Goal: Task Accomplishment & Management: Use online tool/utility

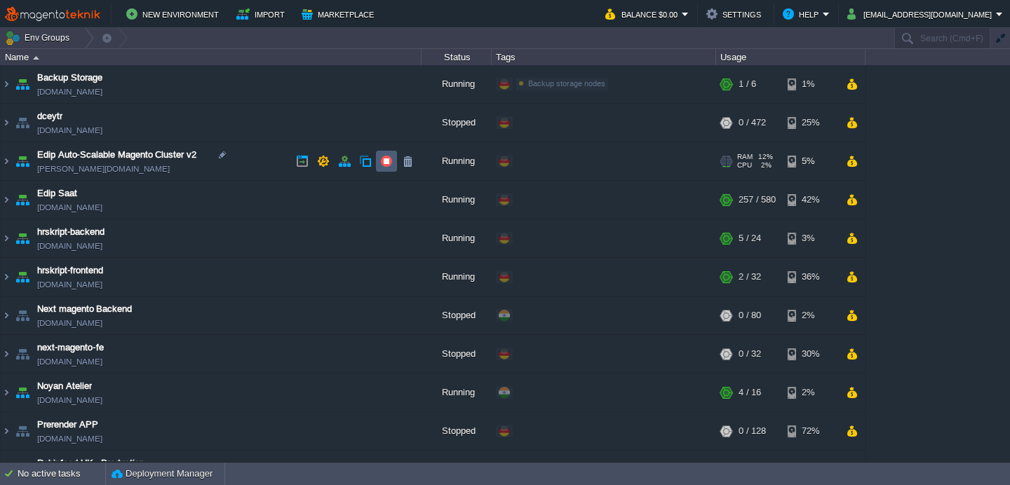
click at [385, 167] on button "button" at bounding box center [386, 161] width 13 height 13
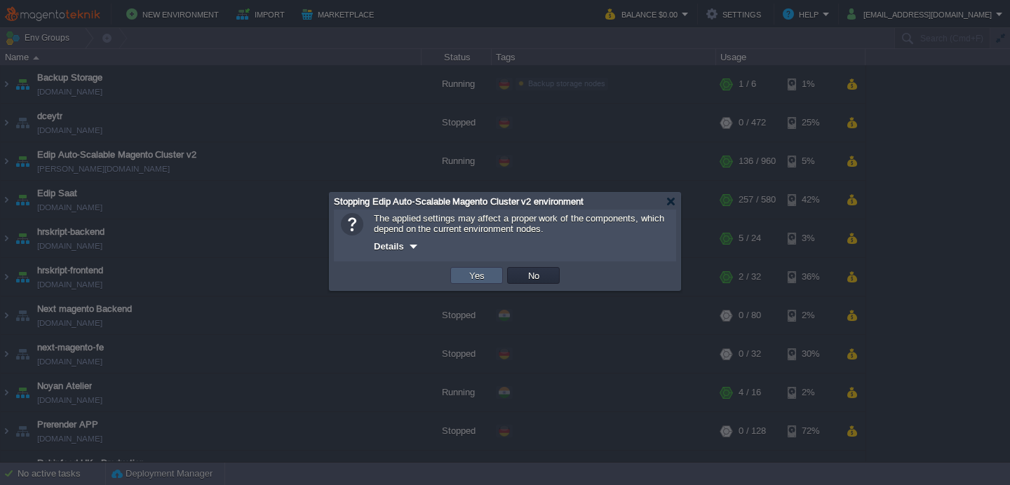
click at [471, 276] on button "Yes" at bounding box center [477, 275] width 24 height 13
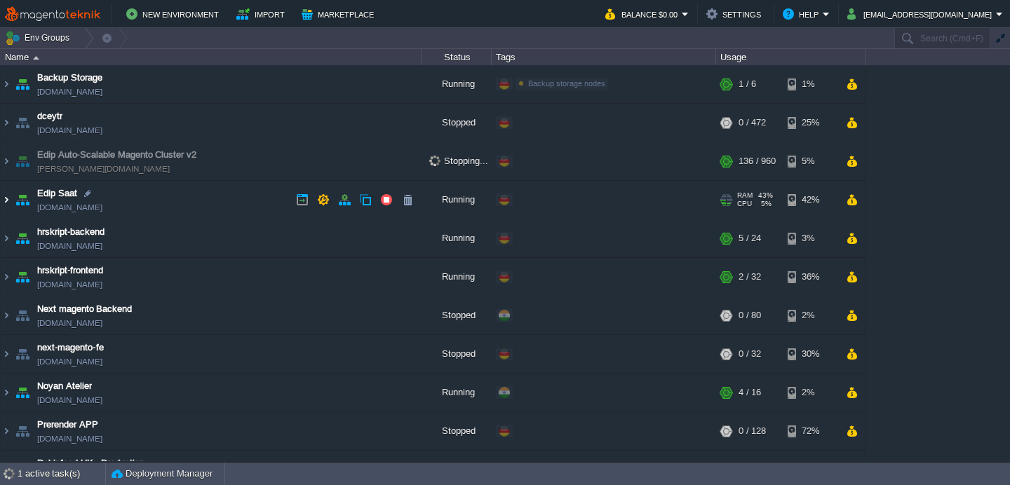
click at [5, 199] on img at bounding box center [6, 200] width 11 height 38
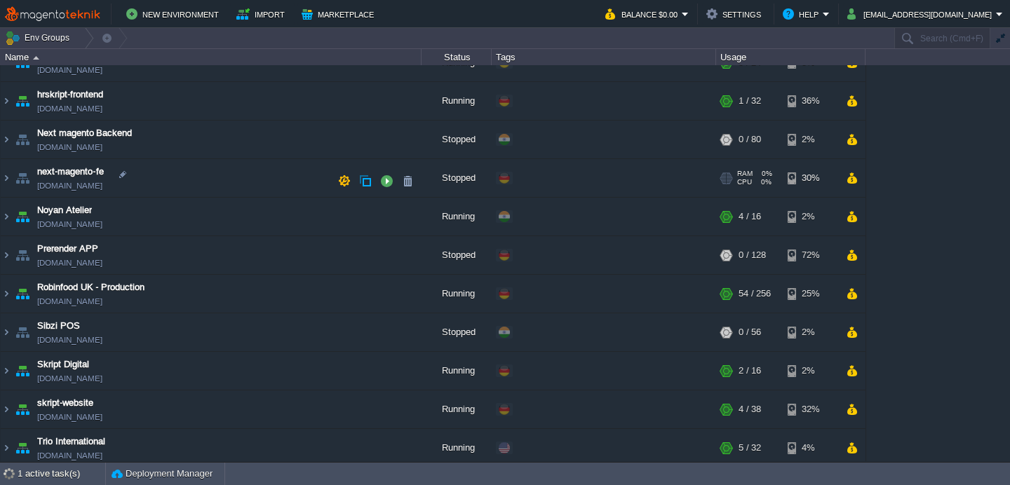
scroll to position [410, 0]
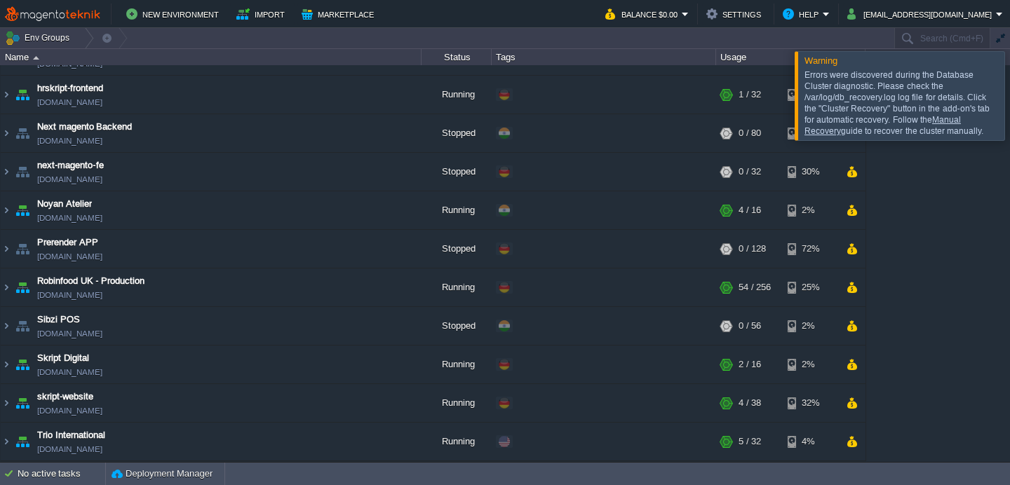
click at [957, 119] on link "Manual Recovery" at bounding box center [883, 125] width 156 height 21
click at [1009, 90] on div at bounding box center [1027, 95] width 0 height 88
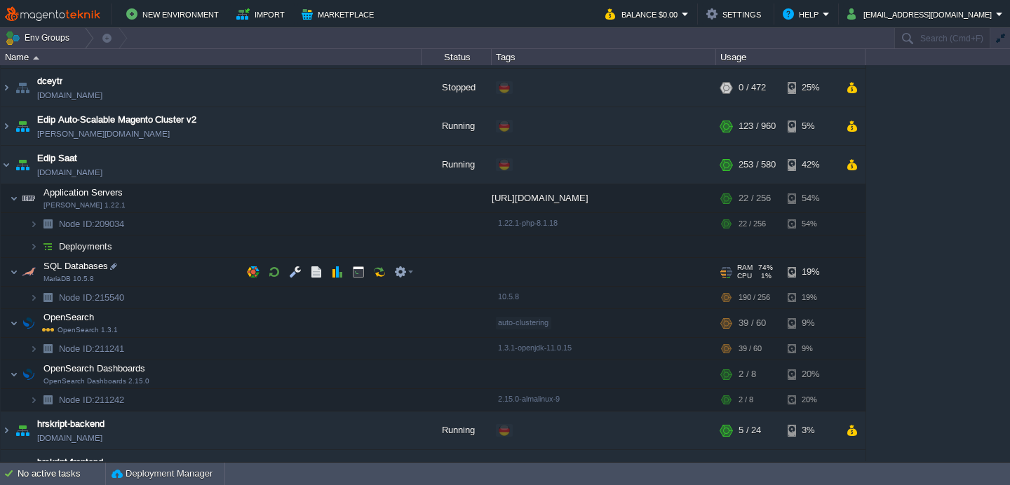
scroll to position [0, 0]
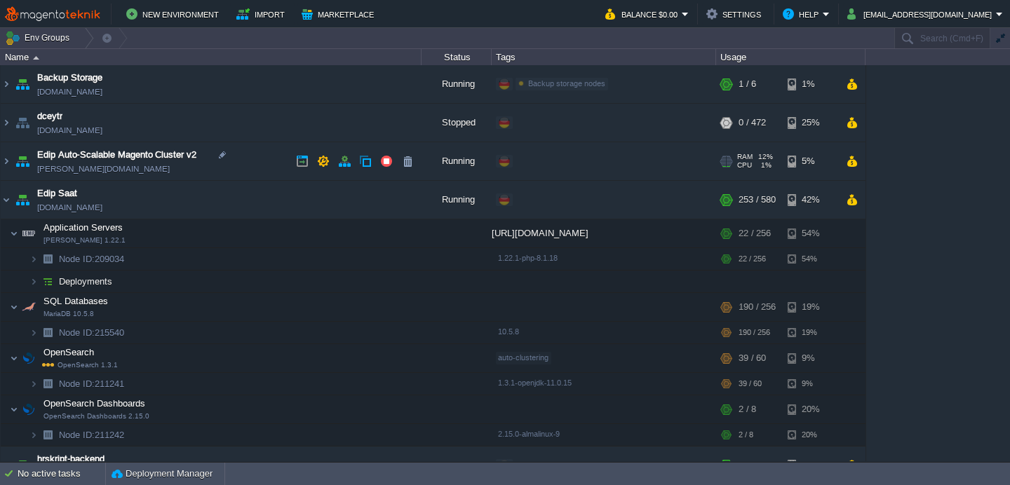
click at [13, 169] on img at bounding box center [23, 161] width 20 height 38
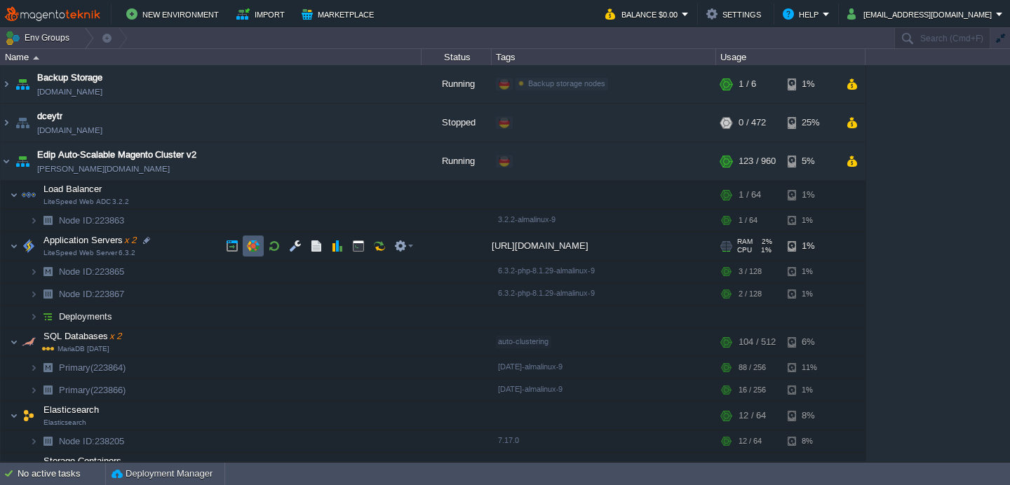
click at [250, 248] on button "button" at bounding box center [253, 246] width 13 height 13
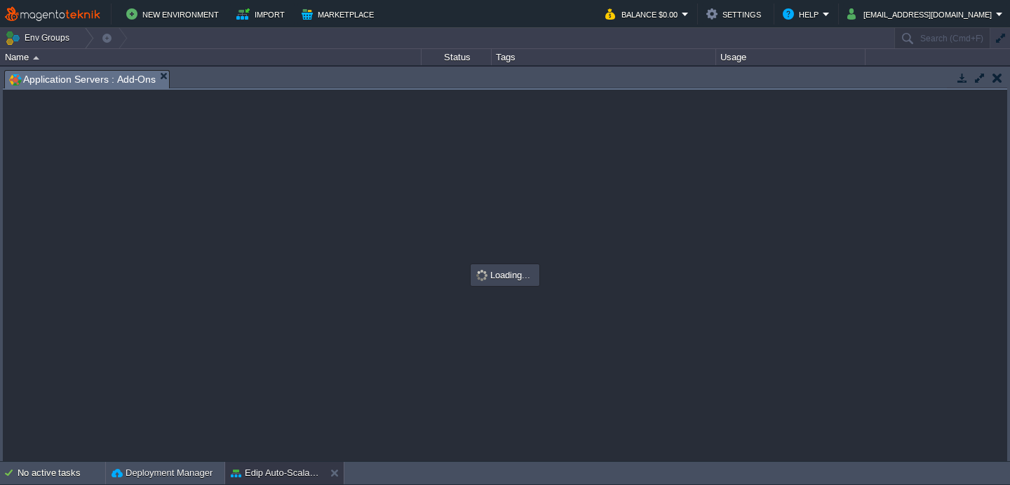
click at [1002, 76] on td at bounding box center [997, 77] width 18 height 17
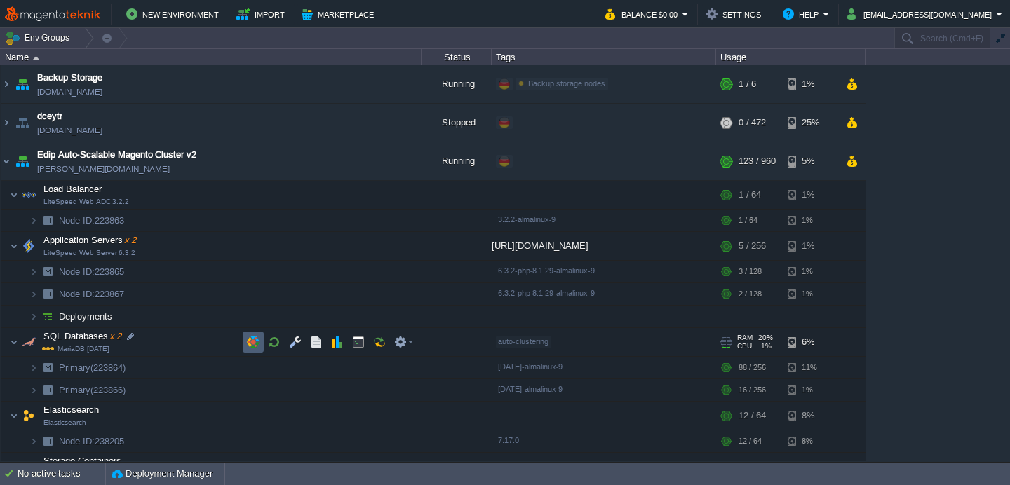
click at [249, 340] on button "button" at bounding box center [253, 342] width 13 height 13
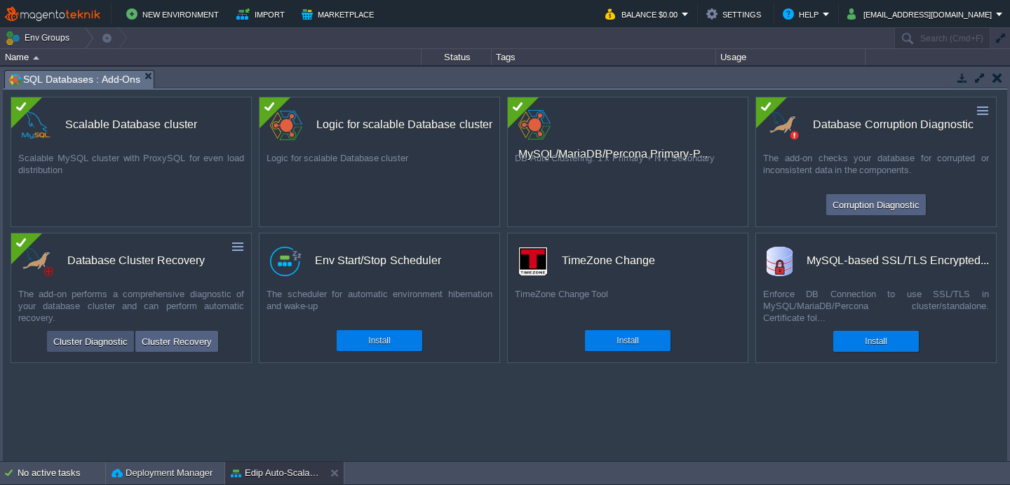
click at [102, 346] on button "Cluster Diagnostic" at bounding box center [90, 341] width 83 height 17
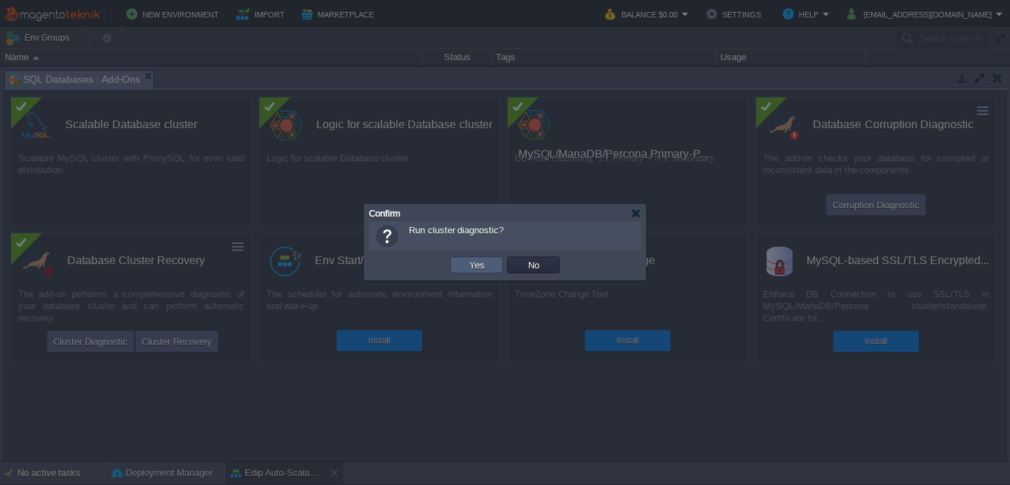
click at [495, 257] on td "Yes" at bounding box center [476, 265] width 53 height 17
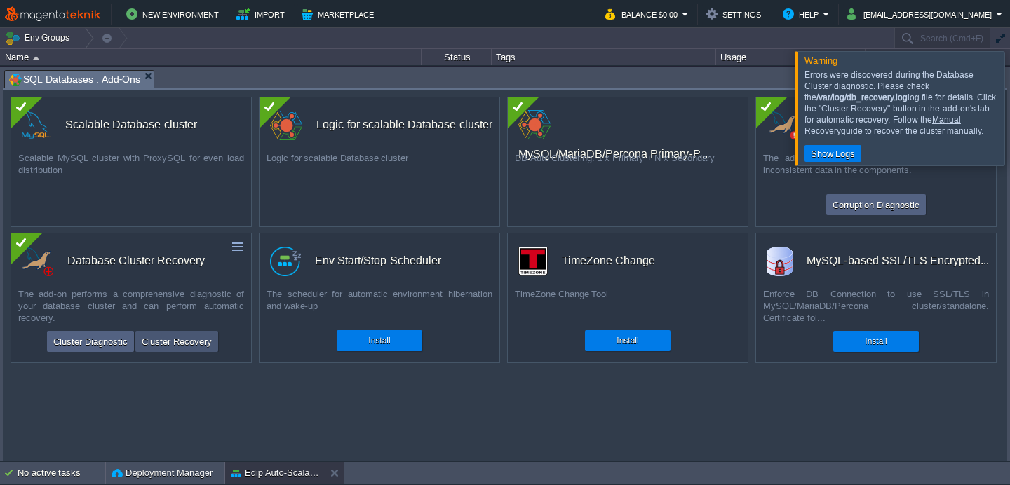
click at [186, 342] on button "Cluster Recovery" at bounding box center [176, 341] width 79 height 17
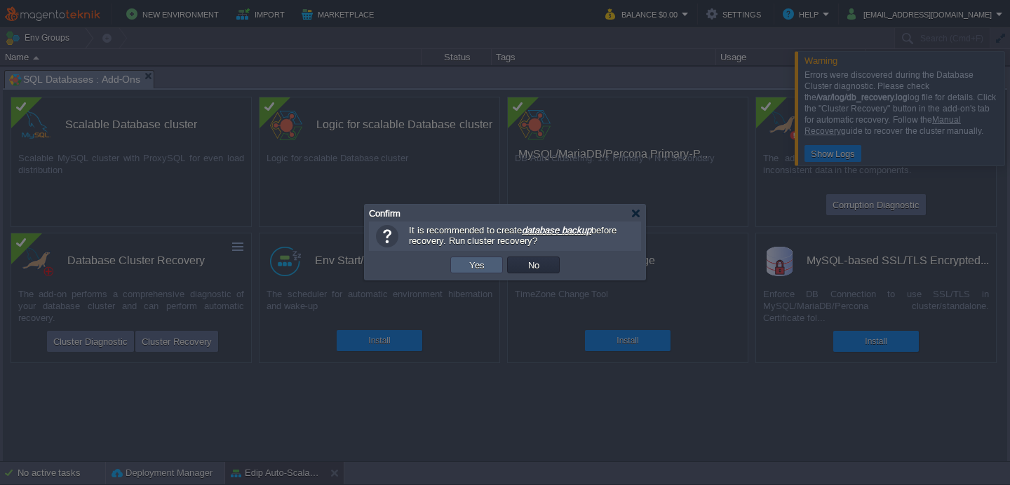
click at [483, 264] on button "Yes" at bounding box center [477, 265] width 24 height 13
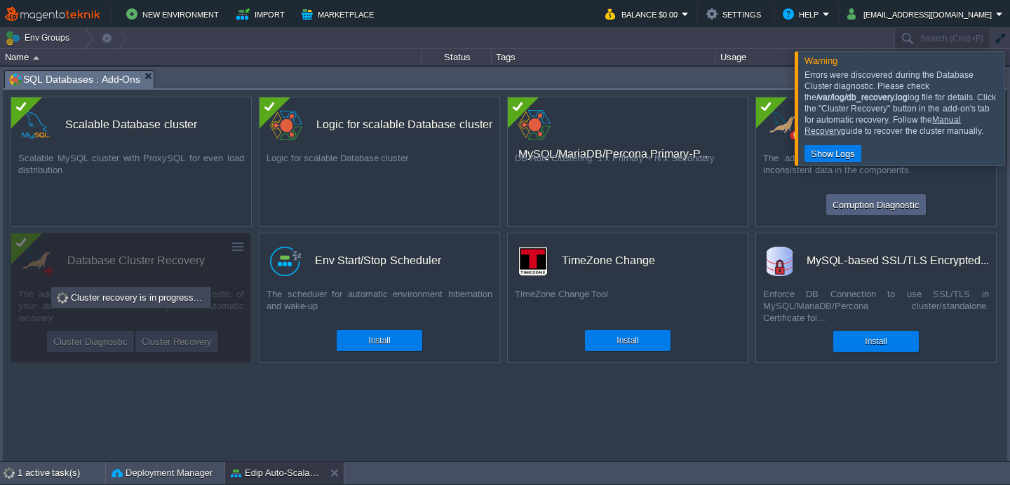
click at [1009, 118] on div at bounding box center [1027, 108] width 0 height 114
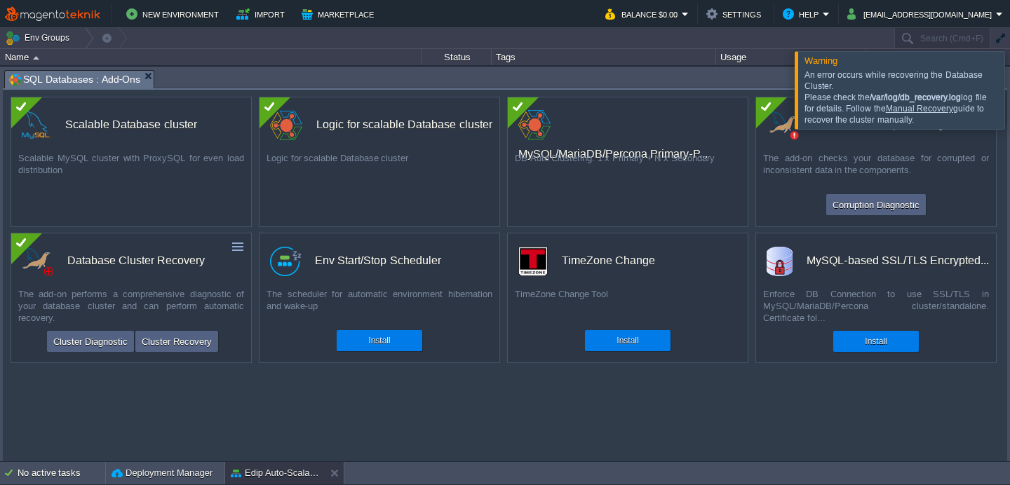
click at [1009, 91] on div at bounding box center [1027, 89] width 0 height 77
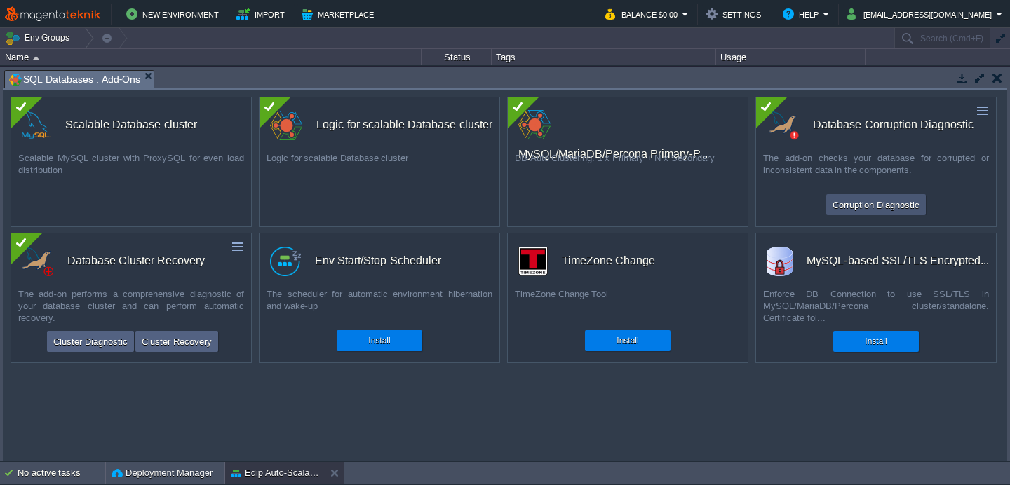
click at [857, 201] on button "Corruption Diagnostic" at bounding box center [875, 204] width 95 height 17
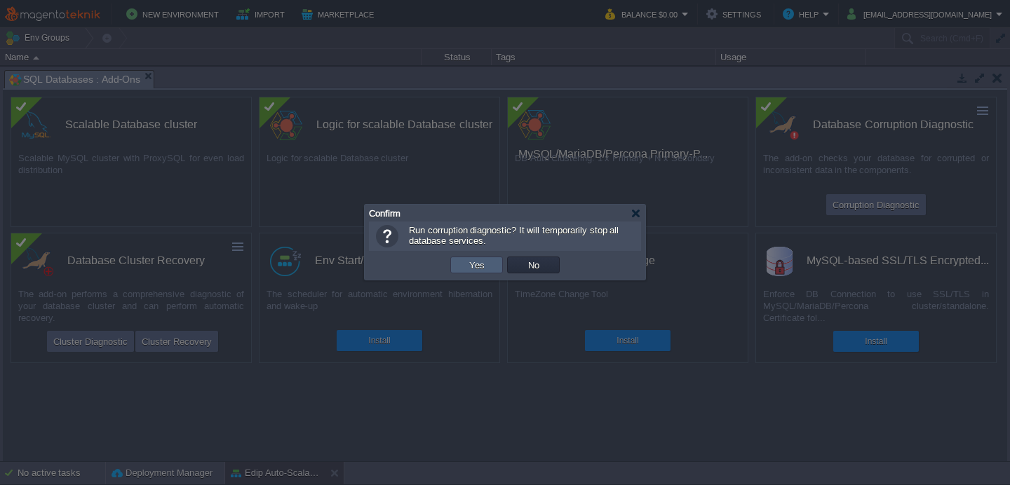
click at [458, 266] on td "Yes" at bounding box center [476, 265] width 53 height 17
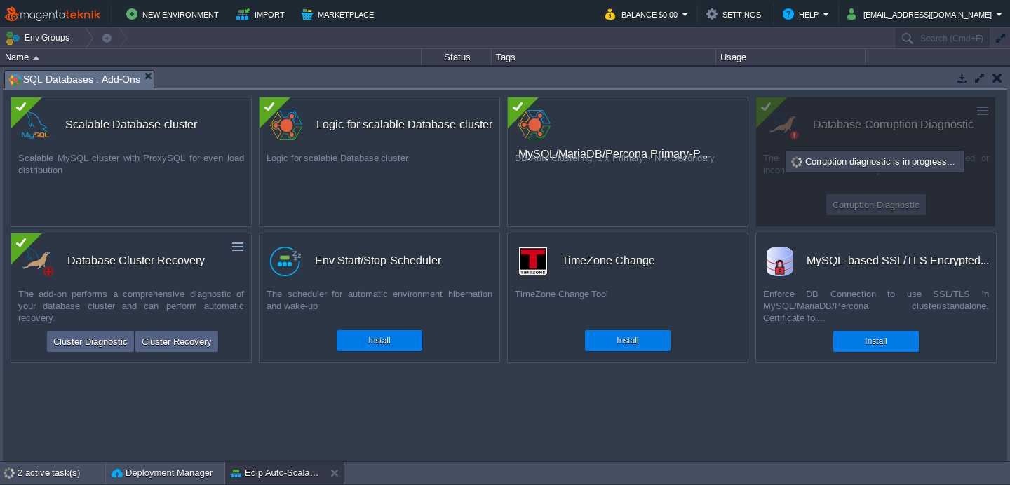
click at [960, 84] on td at bounding box center [962, 77] width 18 height 17
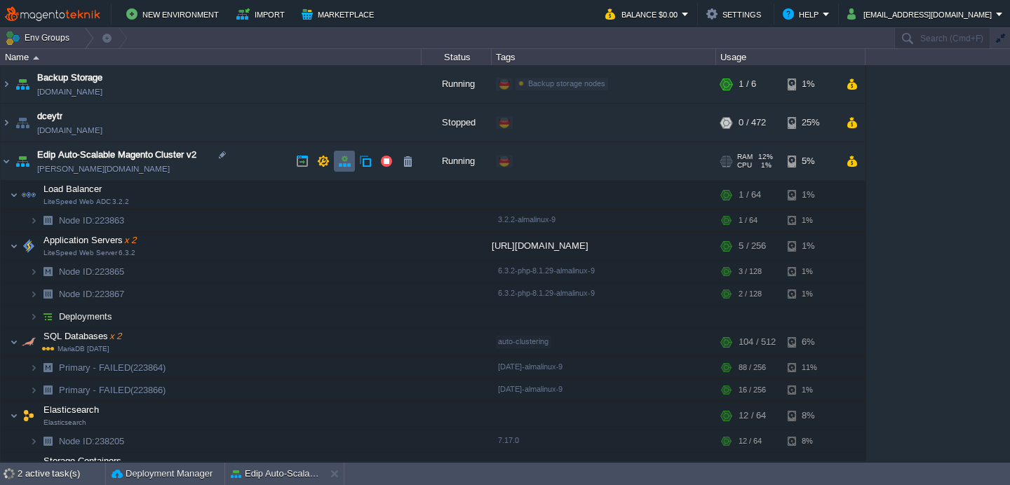
click at [341, 163] on button "button" at bounding box center [344, 161] width 13 height 13
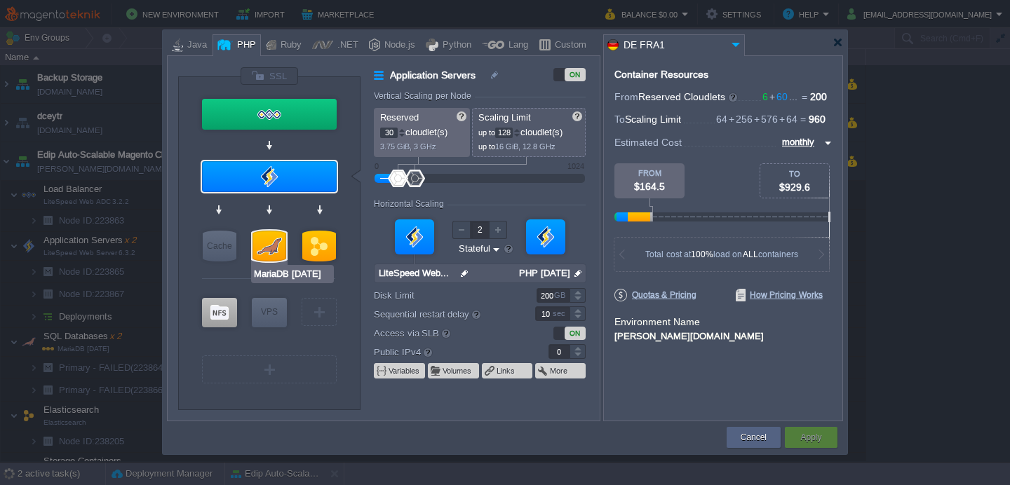
click at [269, 239] on div at bounding box center [270, 246] width 34 height 31
type input "SQL Databases"
type input "45"
type input "256"
type input "MariaDB [DATE]"
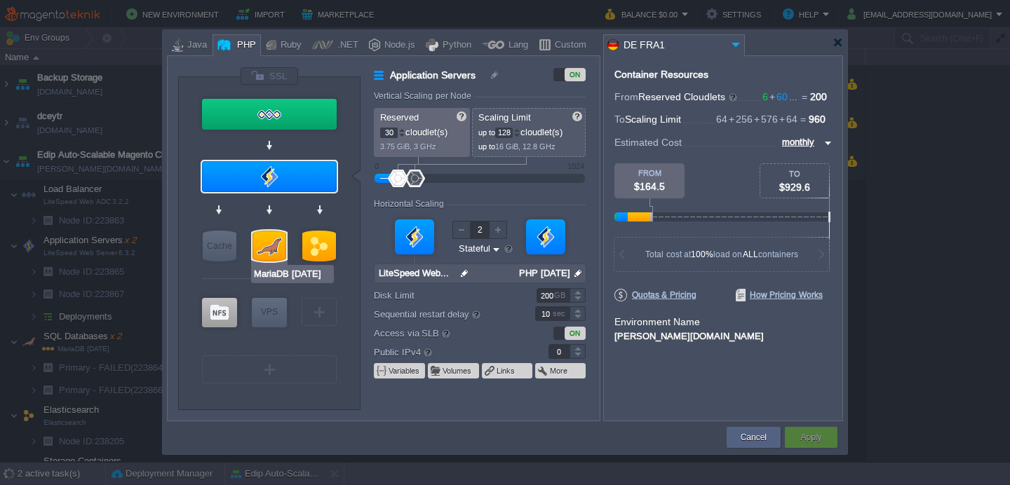
type input "null"
type input "[DATE]-almali..."
type input "Stateless"
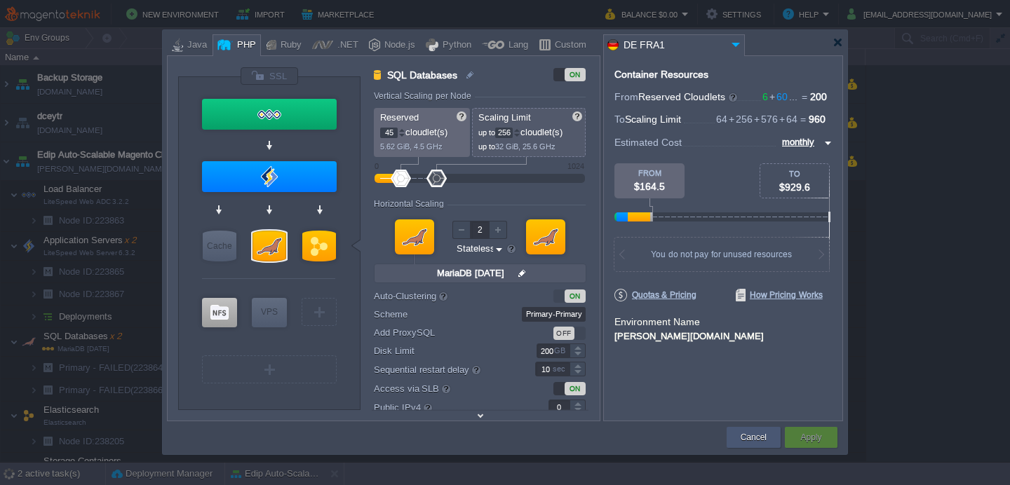
click at [756, 436] on button "Cancel" at bounding box center [754, 438] width 26 height 14
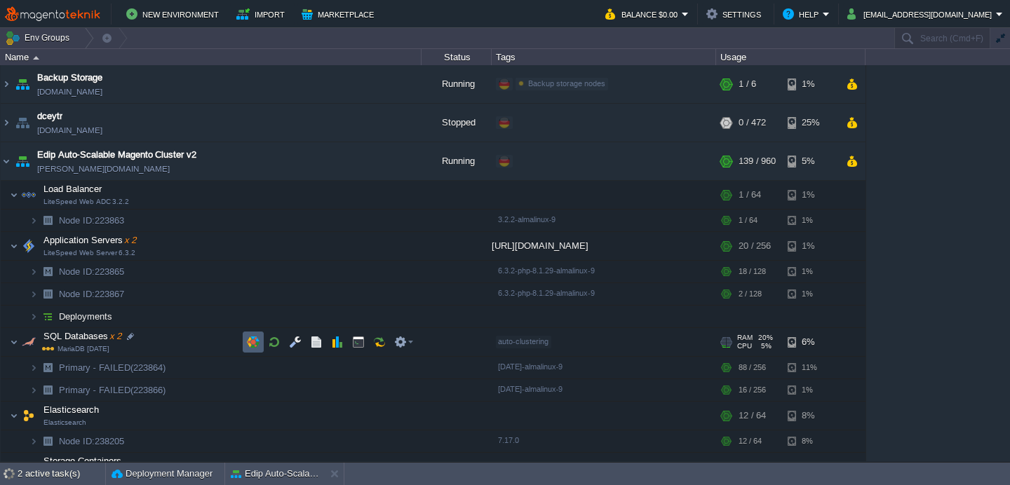
click at [254, 342] on button "button" at bounding box center [253, 342] width 13 height 13
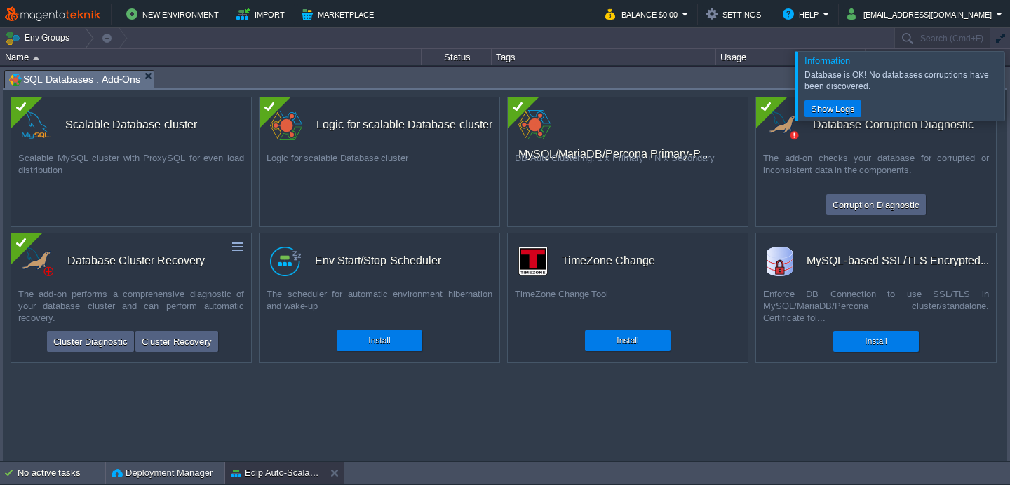
click at [1009, 93] on div at bounding box center [1027, 85] width 0 height 69
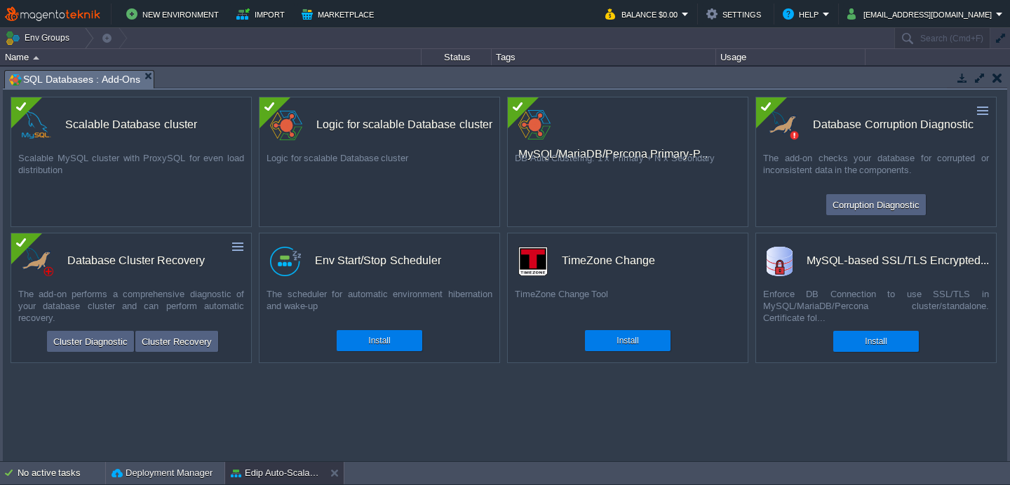
click at [995, 80] on button "button" at bounding box center [998, 78] width 10 height 13
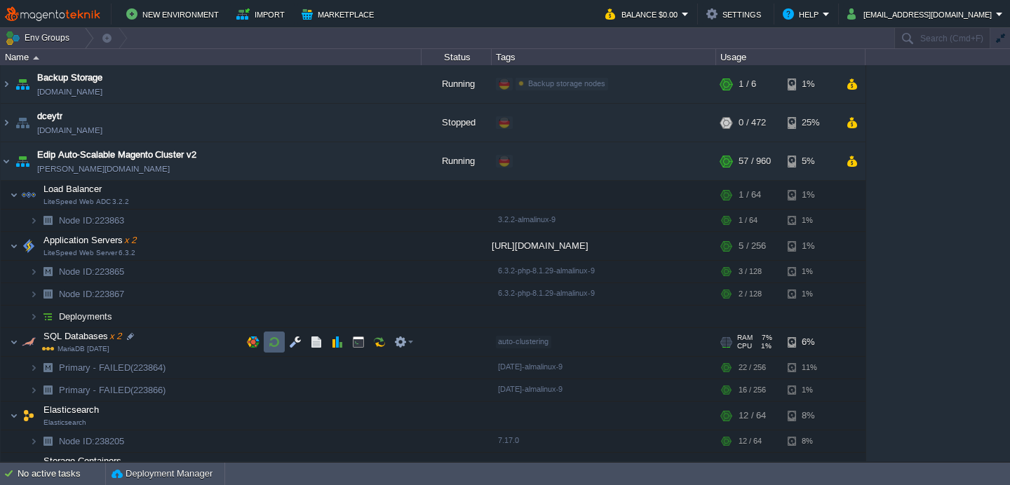
click at [274, 344] on button "button" at bounding box center [274, 342] width 13 height 13
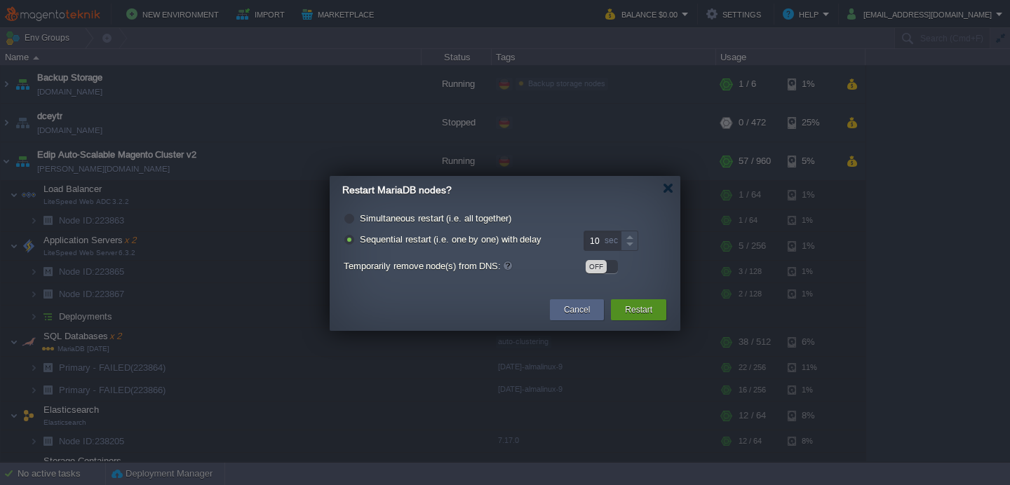
click at [631, 311] on button "Restart" at bounding box center [638, 310] width 27 height 14
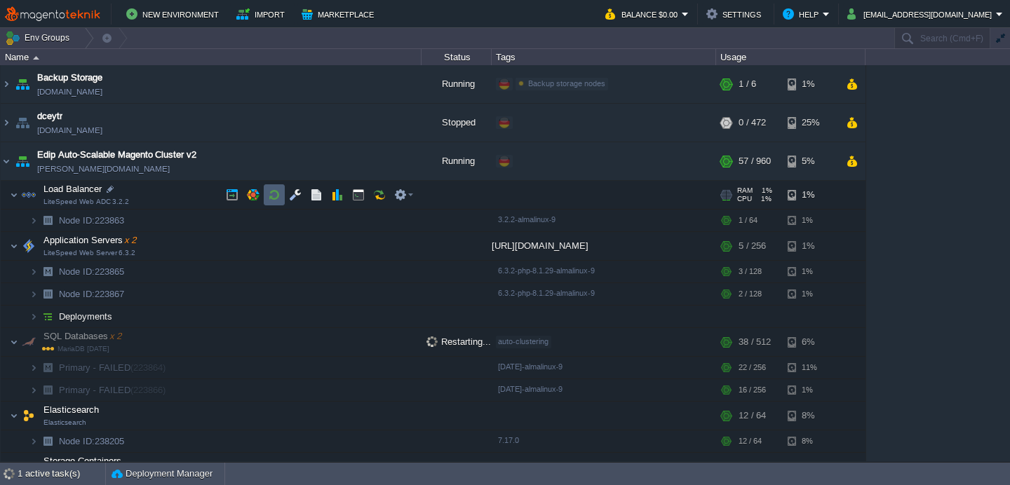
click at [276, 195] on button "button" at bounding box center [274, 195] width 13 height 13
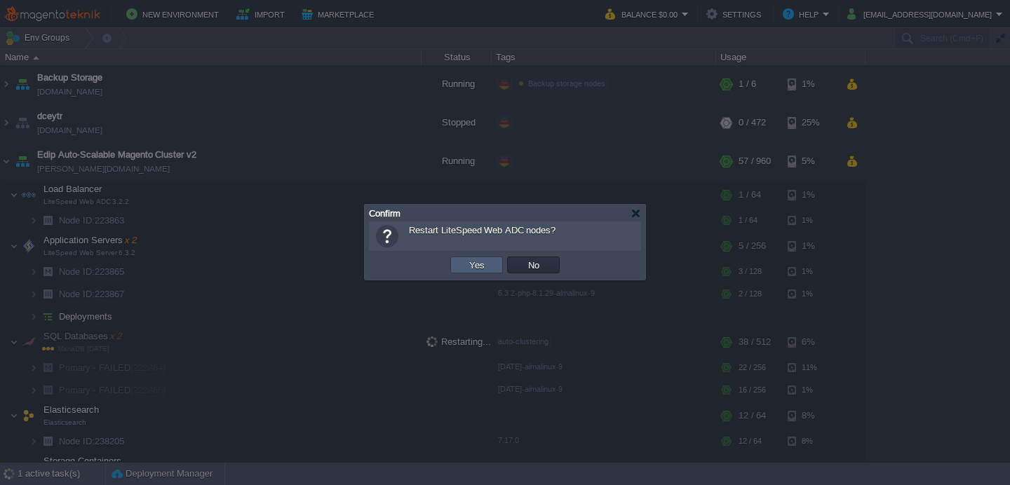
click at [462, 267] on td "Yes" at bounding box center [476, 265] width 53 height 17
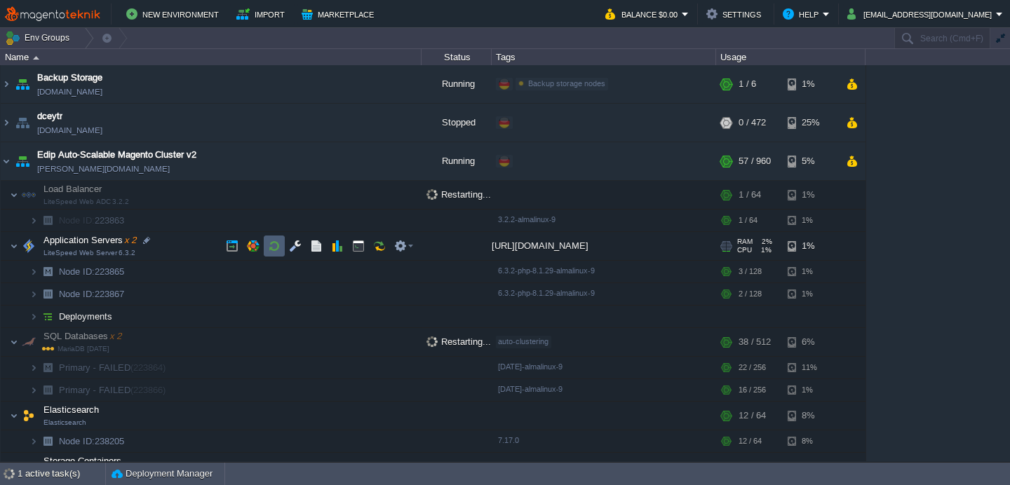
click at [270, 250] on button "button" at bounding box center [274, 246] width 13 height 13
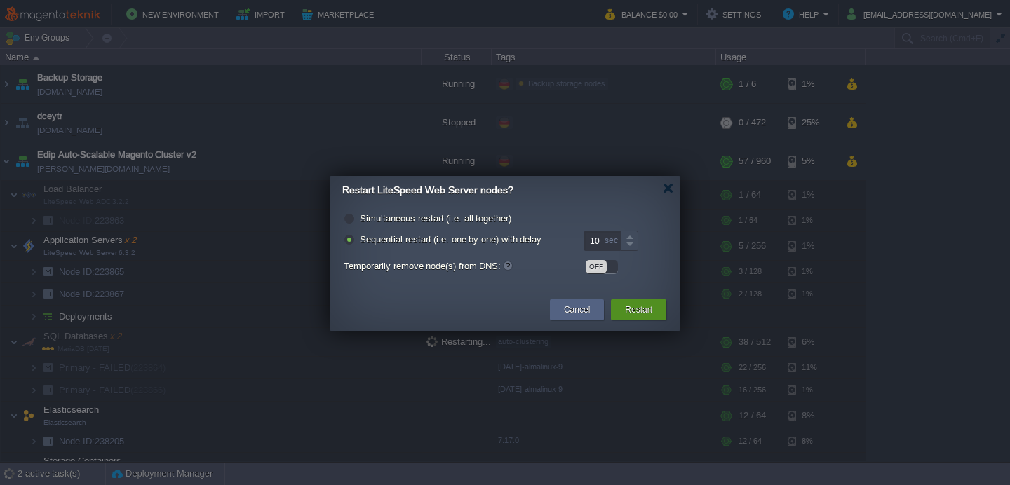
click at [636, 311] on button "Restart" at bounding box center [638, 310] width 27 height 14
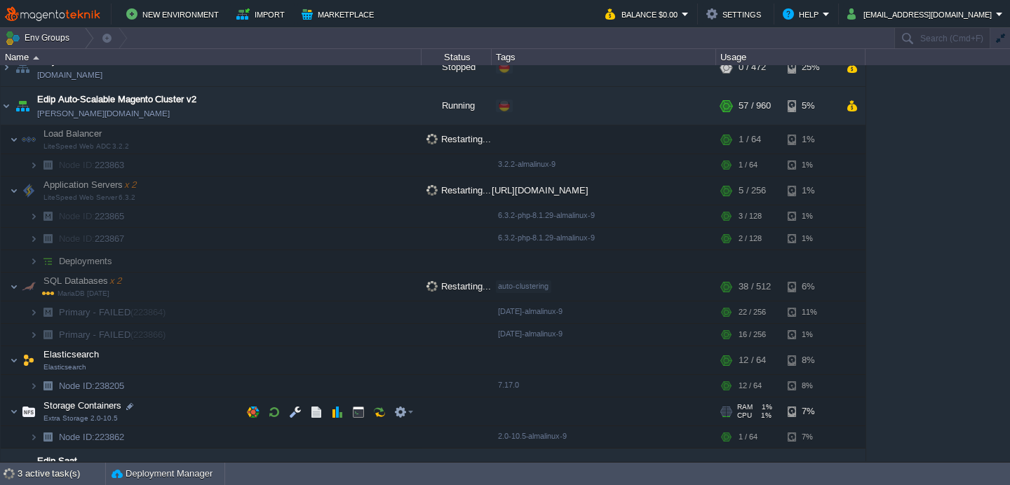
scroll to position [88, 0]
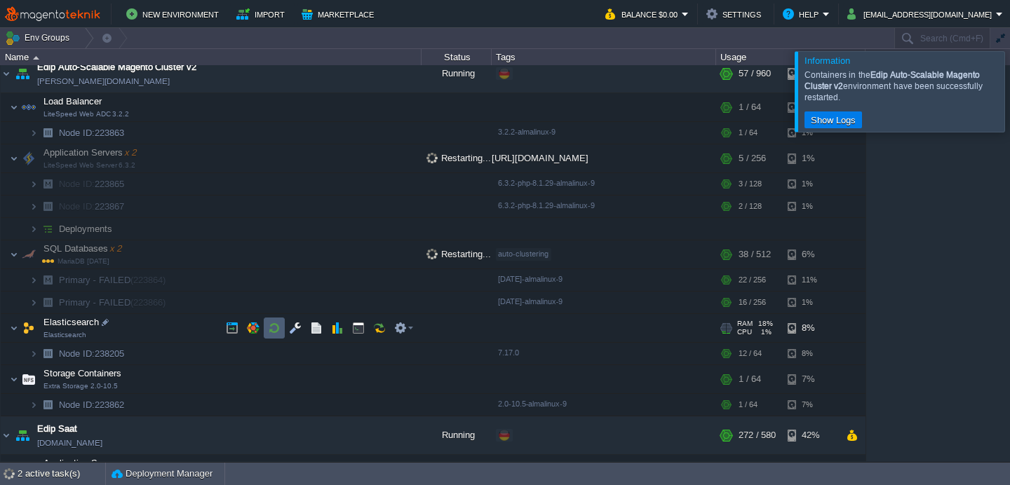
click at [269, 328] on button "button" at bounding box center [274, 328] width 13 height 13
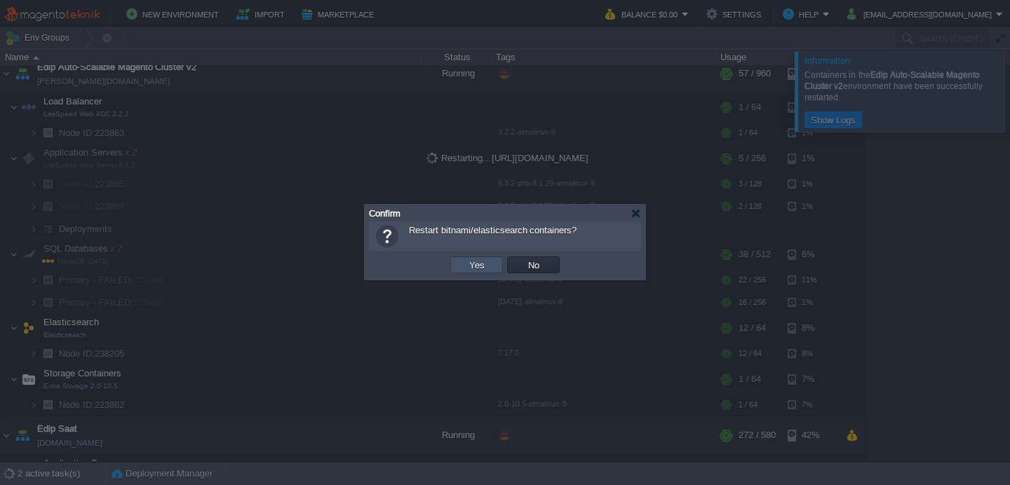
click at [481, 269] on button "Yes" at bounding box center [477, 265] width 24 height 13
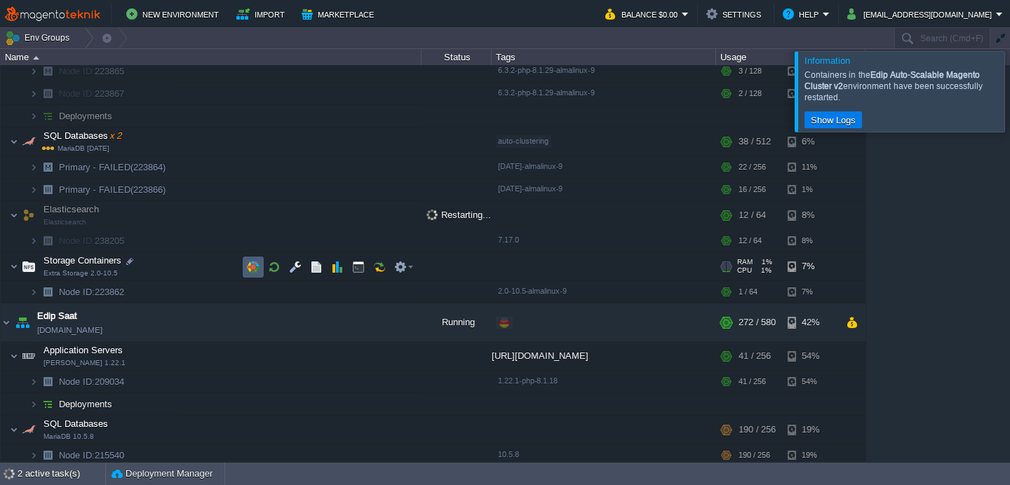
scroll to position [206, 0]
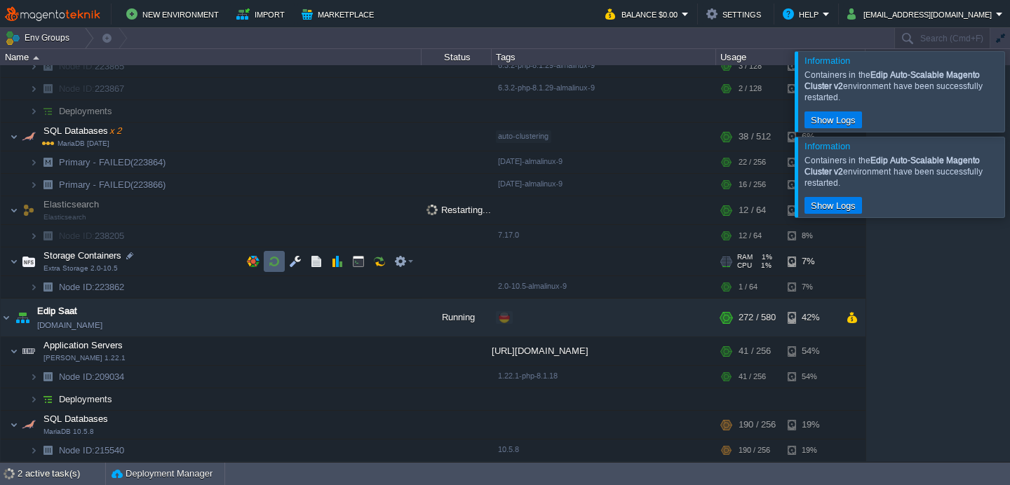
click at [274, 266] on button "button" at bounding box center [274, 261] width 13 height 13
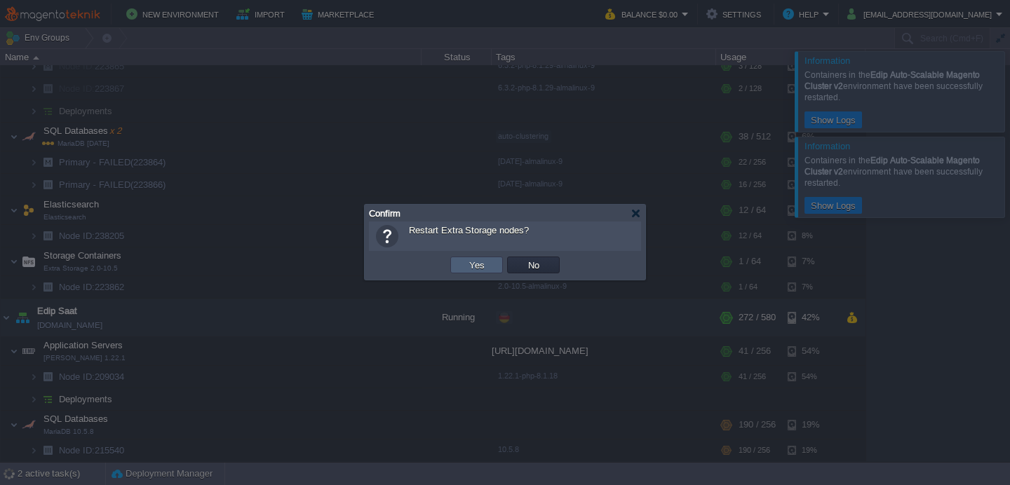
click at [462, 266] on td "Yes" at bounding box center [476, 265] width 53 height 17
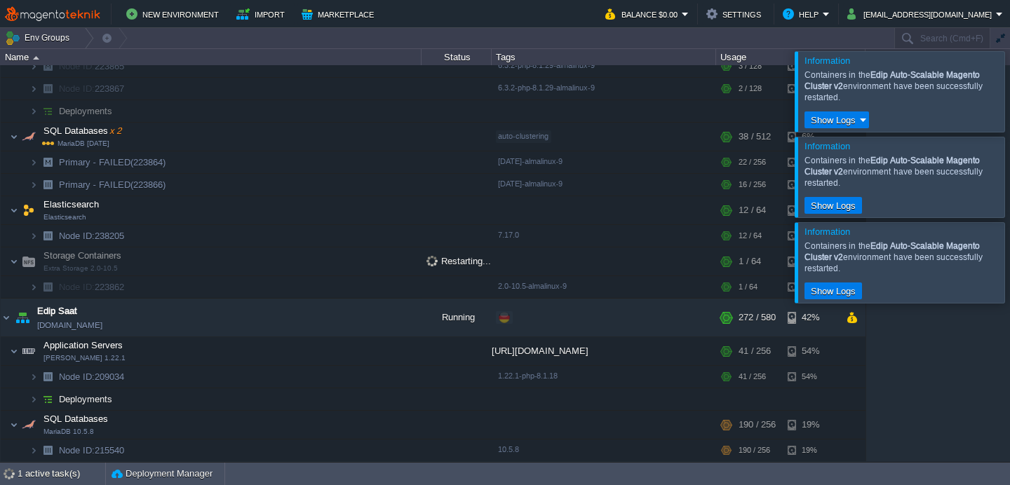
click at [1009, 189] on div at bounding box center [1027, 177] width 0 height 80
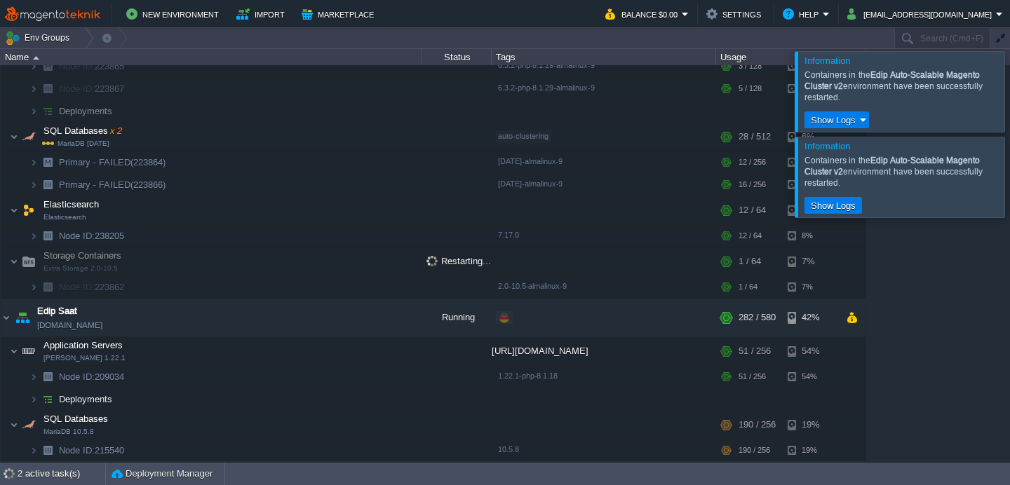
click at [1009, 193] on div at bounding box center [1027, 177] width 0 height 80
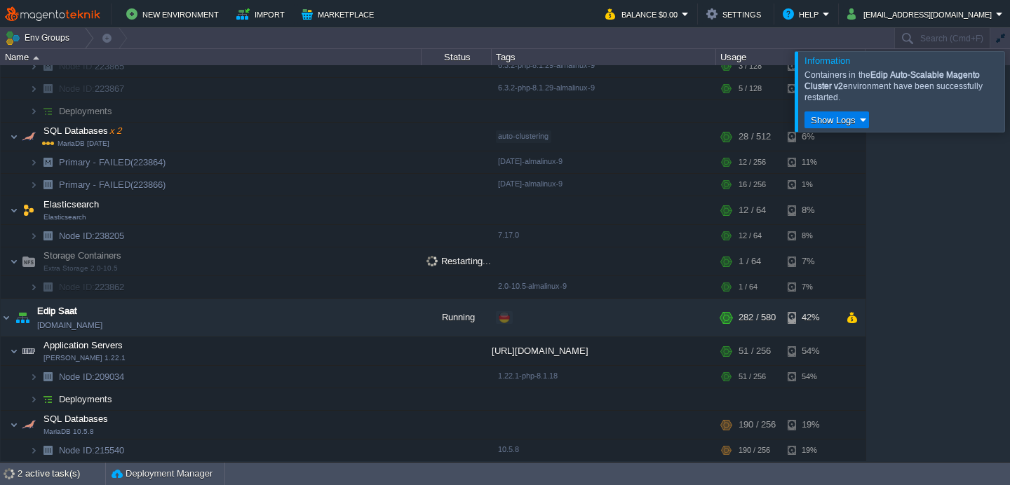
click at [1009, 96] on div at bounding box center [1027, 91] width 0 height 80
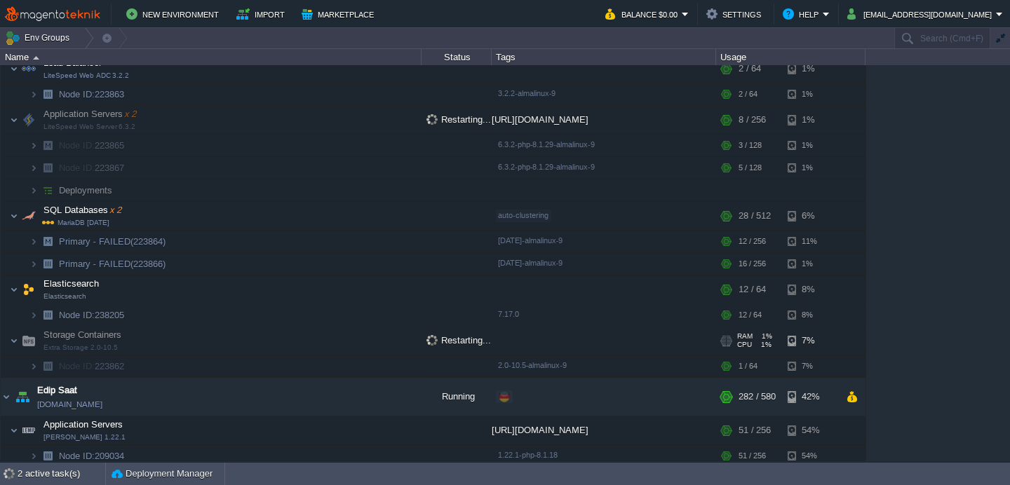
scroll to position [97, 0]
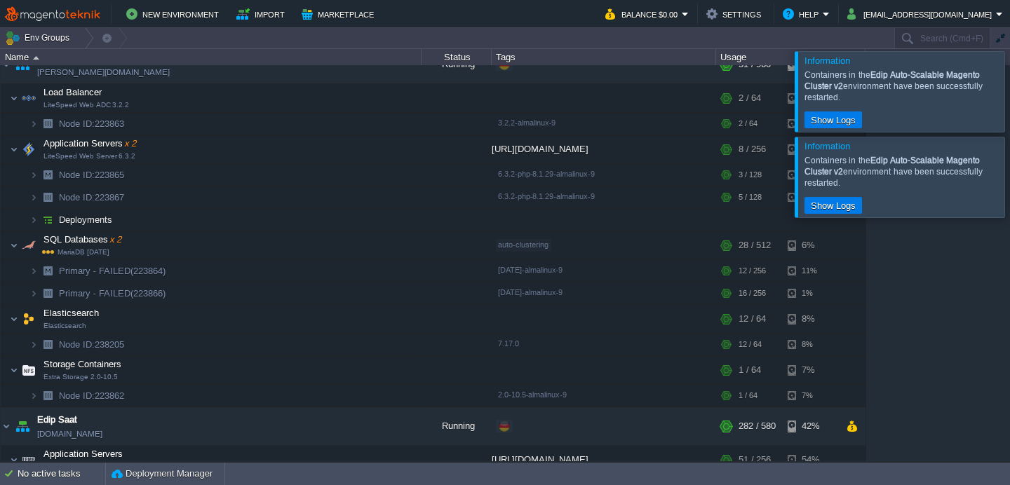
click at [1009, 178] on div at bounding box center [1027, 177] width 0 height 80
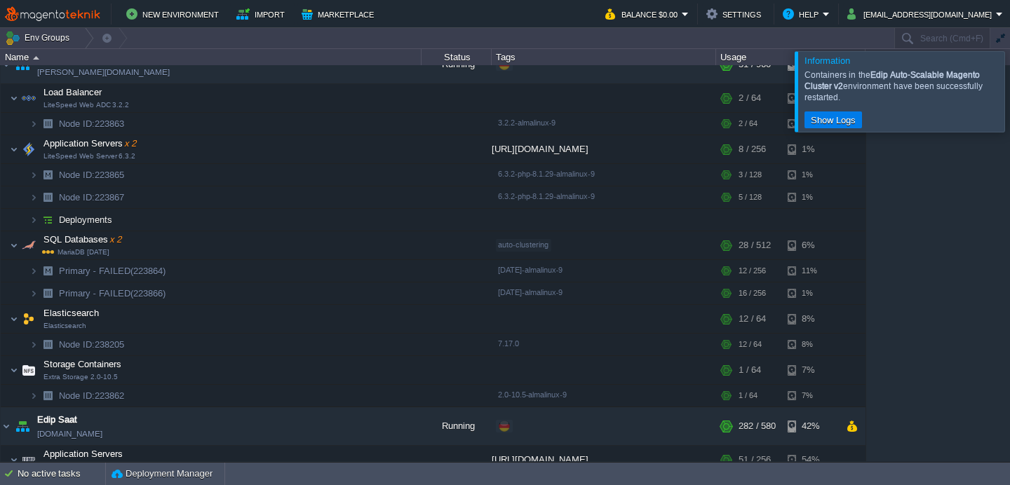
click at [1009, 83] on div at bounding box center [1027, 91] width 0 height 80
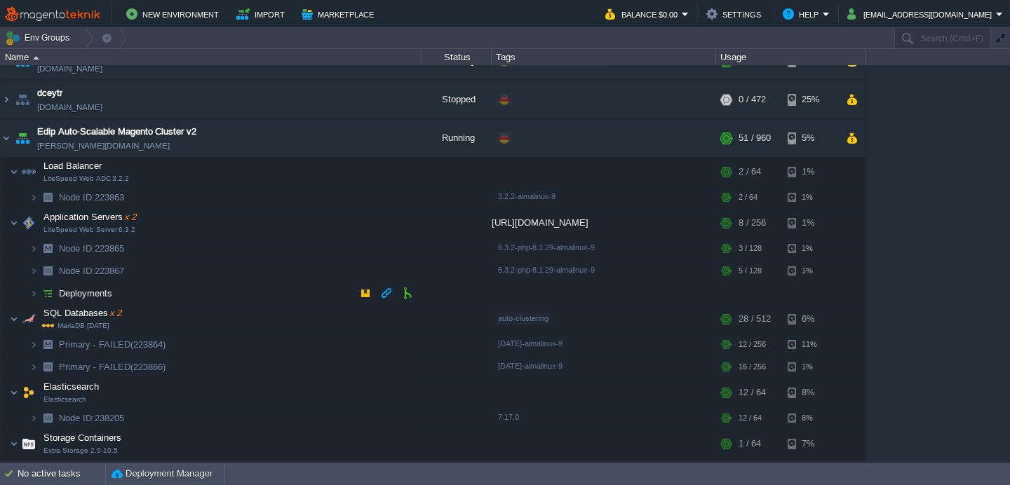
scroll to position [0, 0]
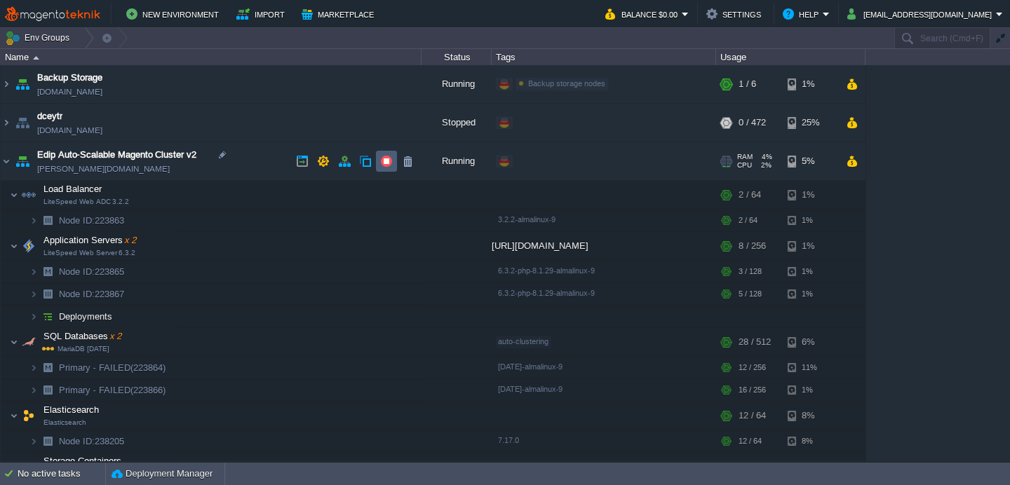
click at [391, 159] on button "button" at bounding box center [386, 161] width 13 height 13
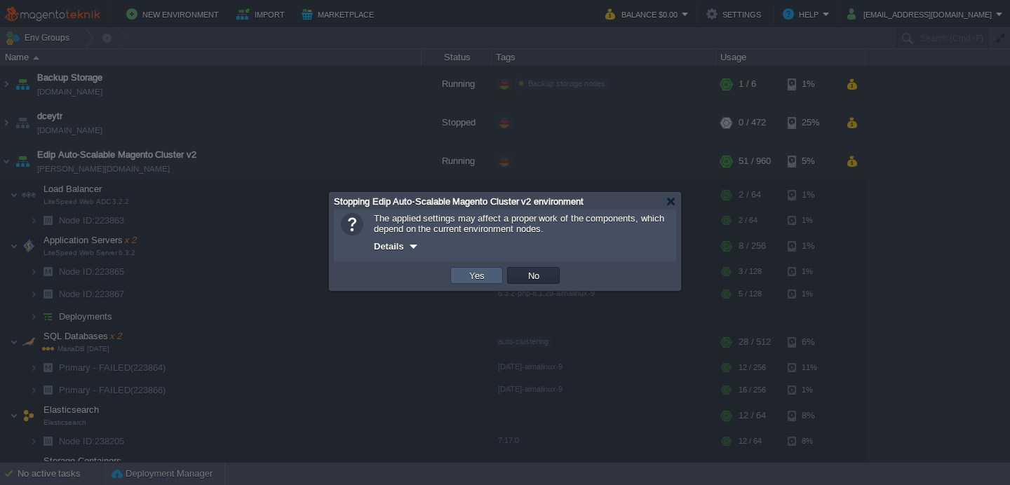
click at [473, 271] on button "Yes" at bounding box center [477, 275] width 24 height 13
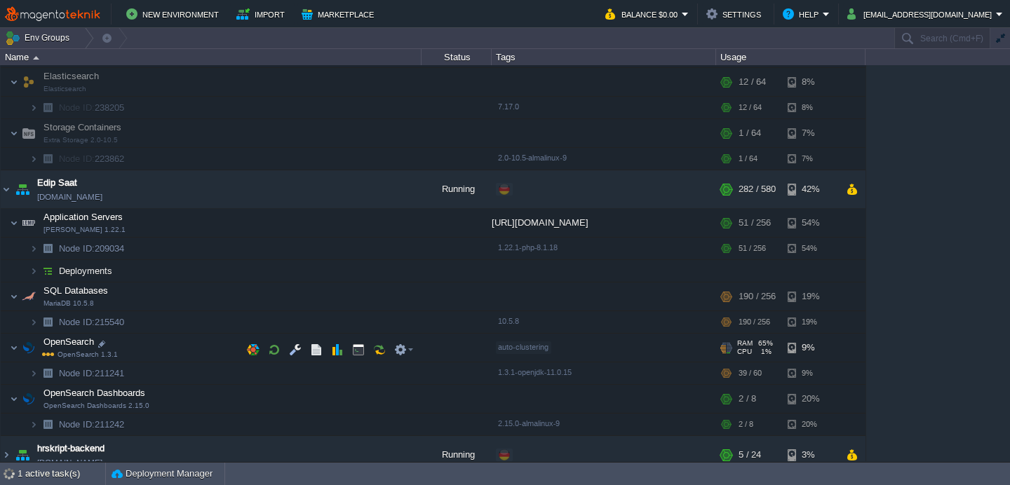
scroll to position [344, 0]
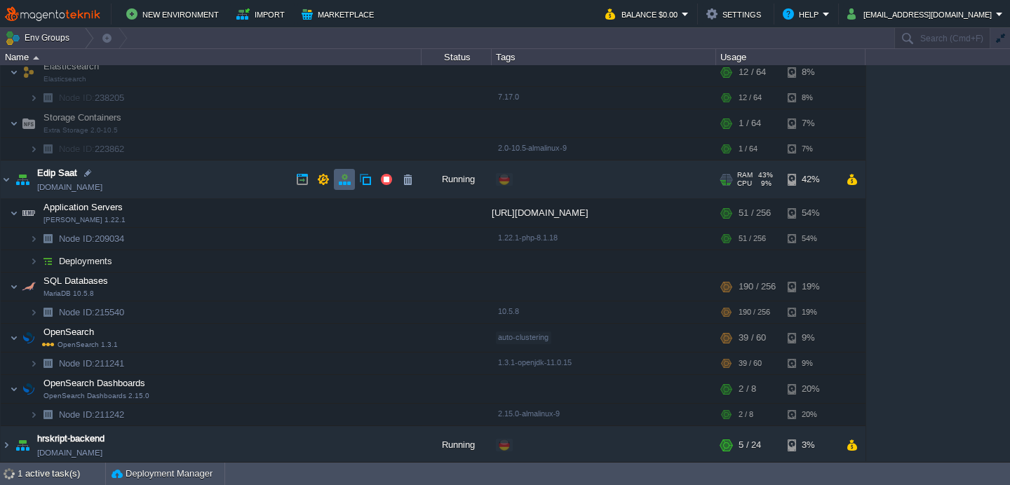
click at [342, 188] on td at bounding box center [344, 179] width 21 height 21
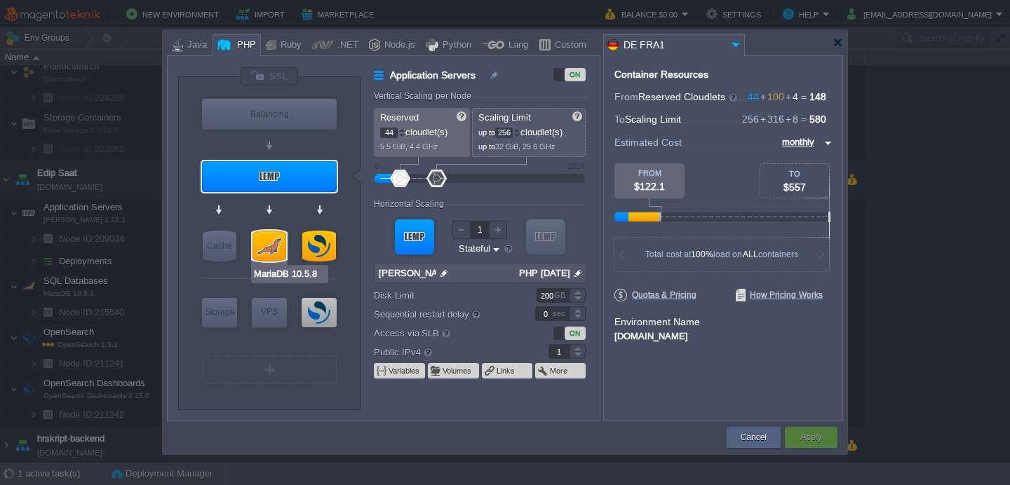
click at [267, 246] on div at bounding box center [270, 246] width 34 height 31
type input "SQL Databases"
type input "60"
type input "MariaDB 10.5.8"
type input "null"
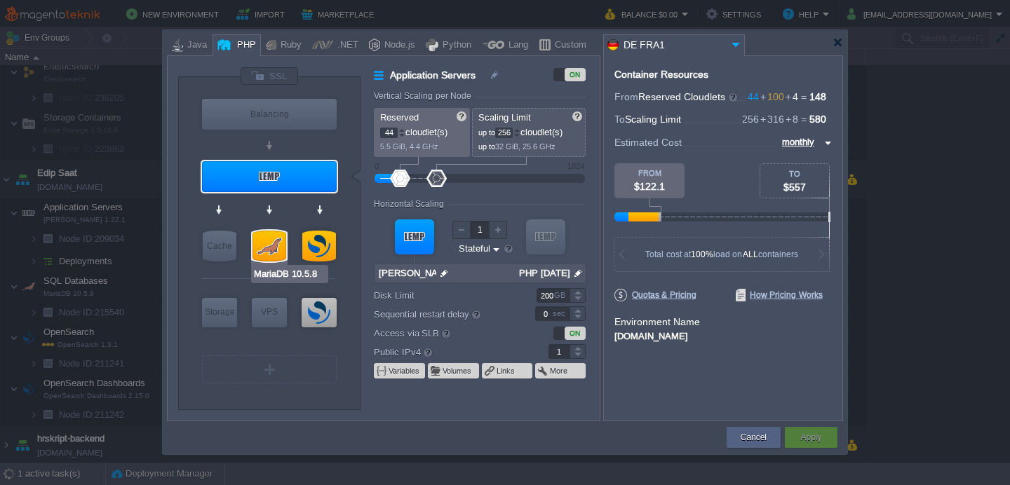
type input "10.5.8"
type input "Stateless"
type input "60"
type input "30"
type input "0"
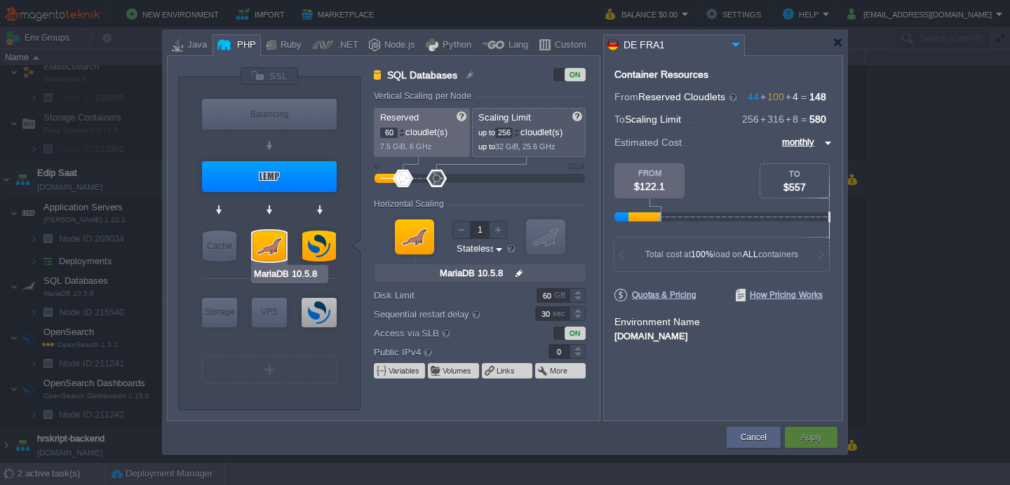
type input "[PERSON_NAME] 1.22.1"
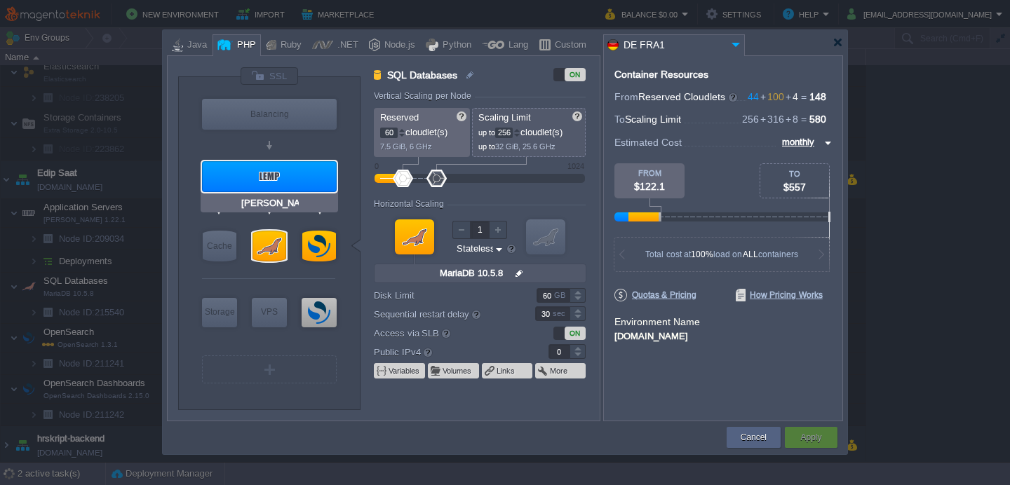
click at [293, 180] on div at bounding box center [269, 176] width 135 height 31
type input "Application Servers"
type input "44"
type input "[PERSON_NAME] 1.22.1"
type input "null"
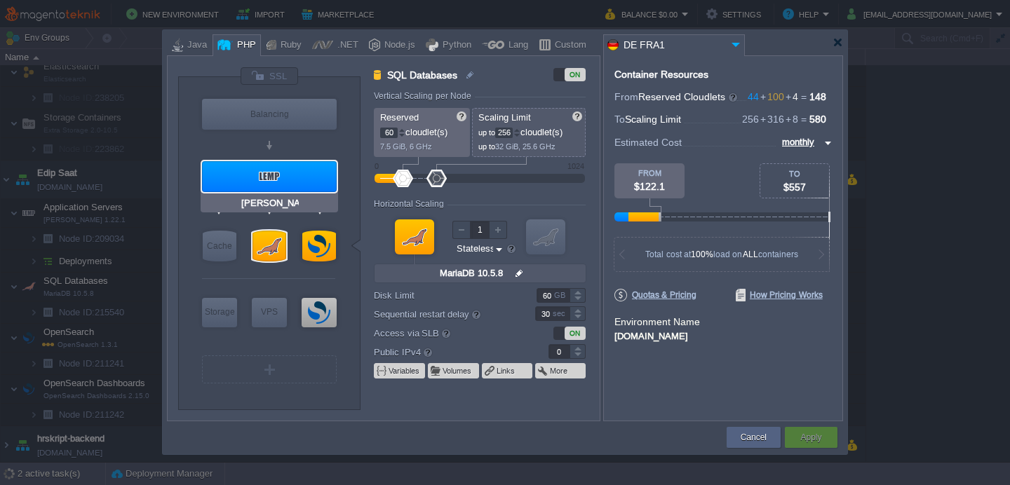
type input "PHP [DATE]"
type input "Stateful"
type input "200"
type input "0"
type input "1"
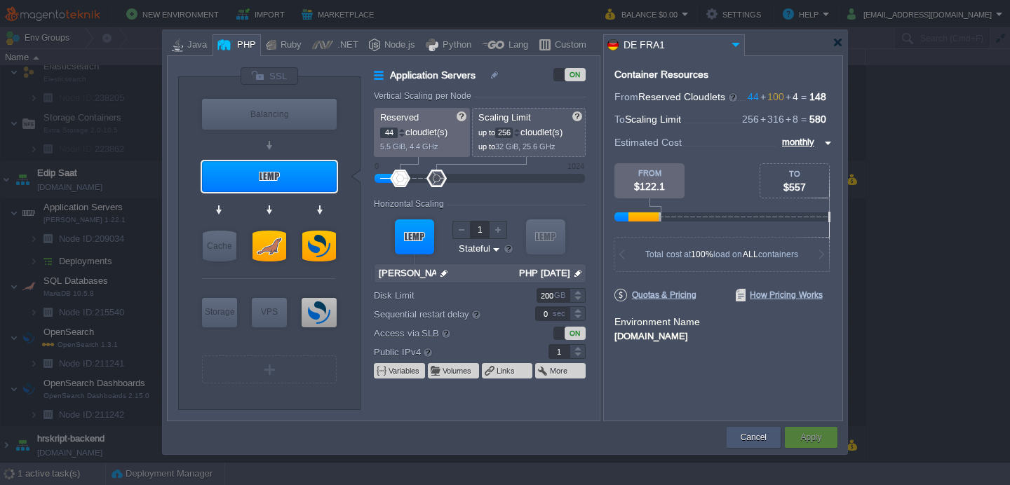
click at [750, 434] on button "Cancel" at bounding box center [754, 438] width 26 height 14
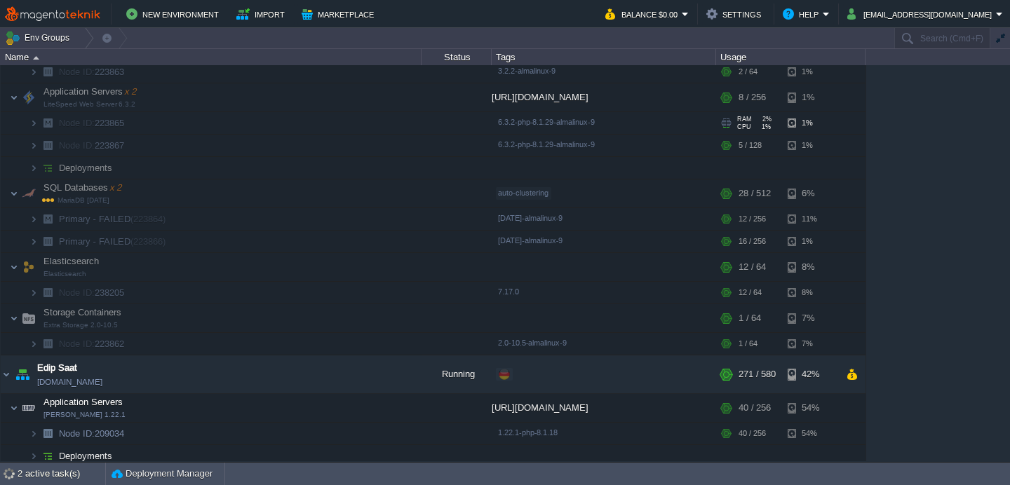
scroll to position [0, 0]
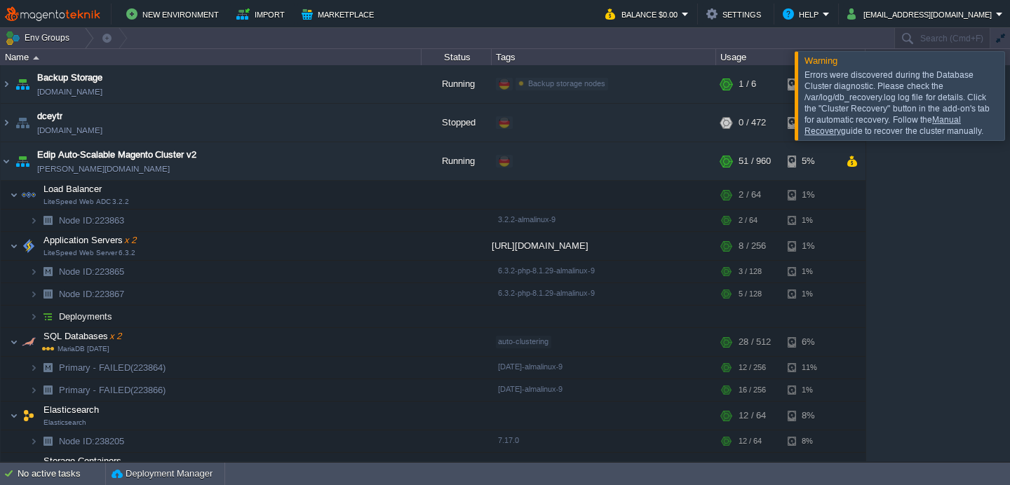
click at [852, 100] on div "Errors were discovered during the Database Cluster diagnostic. Please check the…" at bounding box center [901, 102] width 193 height 67
click at [298, 337] on button "button" at bounding box center [295, 342] width 13 height 13
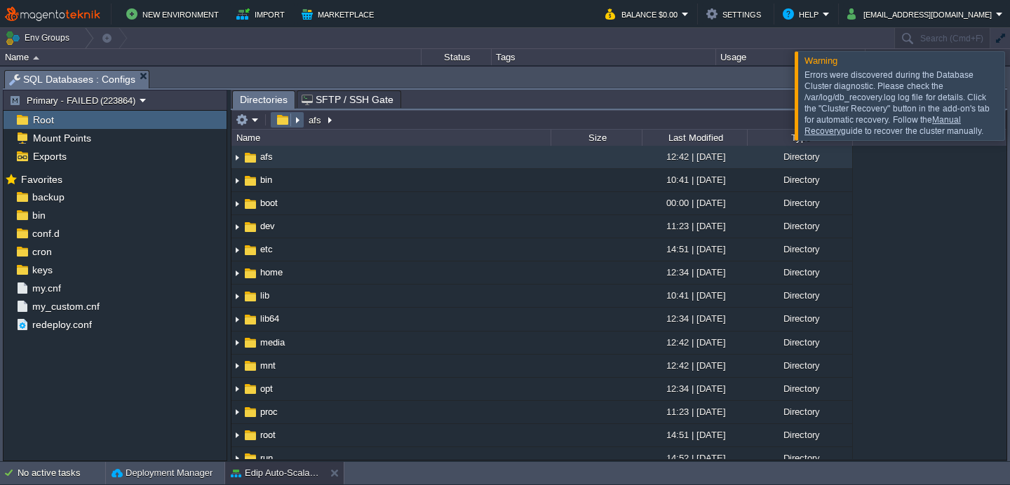
click at [281, 122] on button "button" at bounding box center [282, 120] width 20 height 13
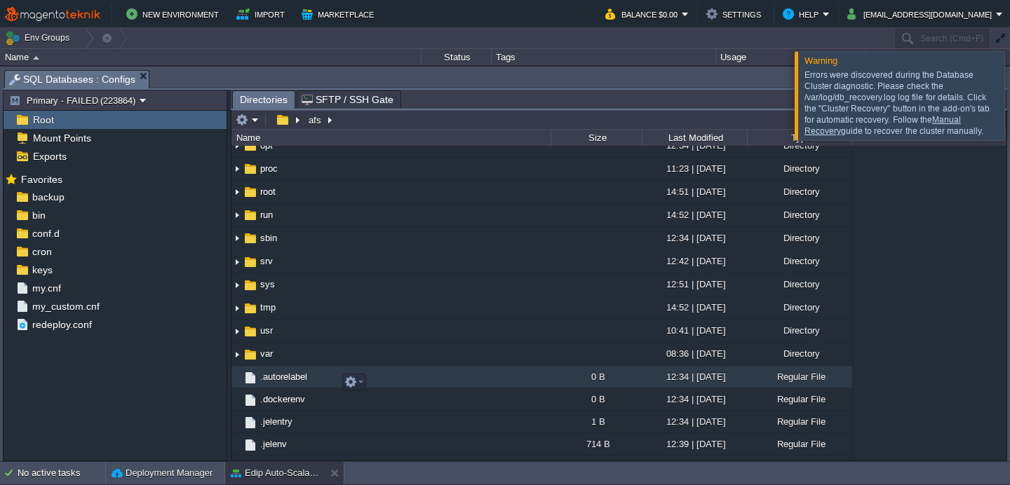
scroll to position [326, 0]
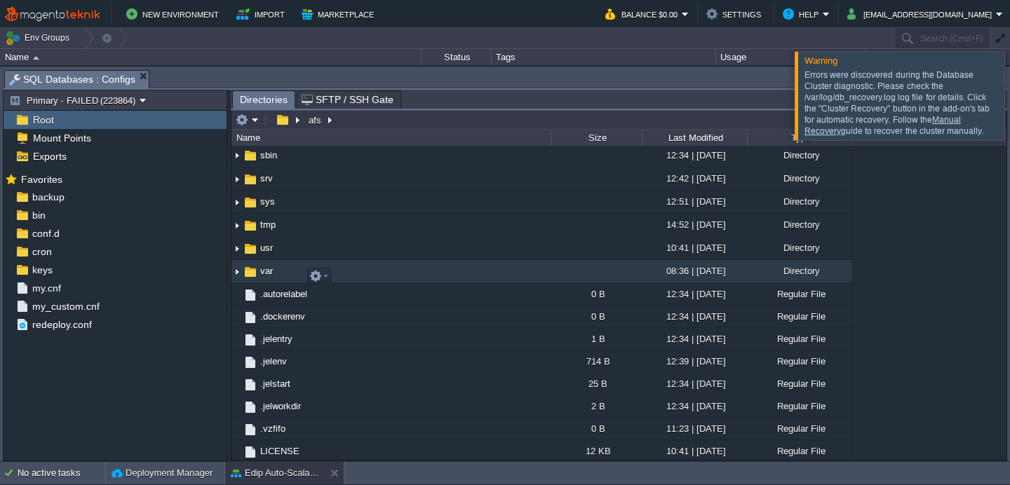
click at [273, 276] on span "var" at bounding box center [266, 271] width 17 height 12
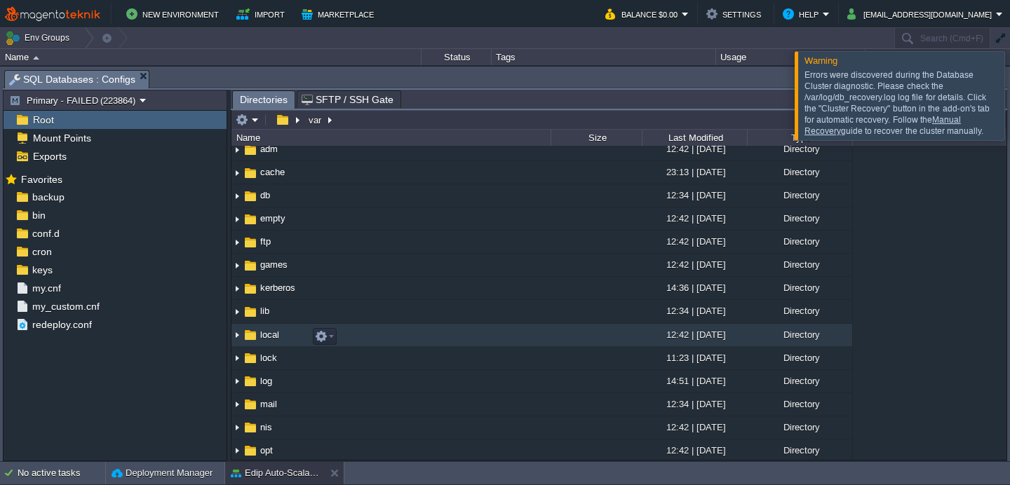
scroll to position [32, 0]
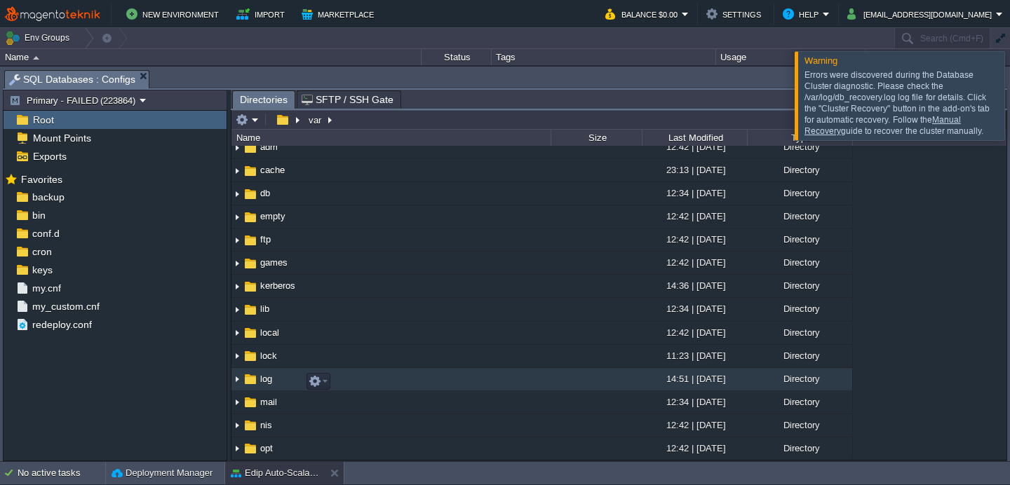
click at [256, 383] on img at bounding box center [250, 379] width 15 height 15
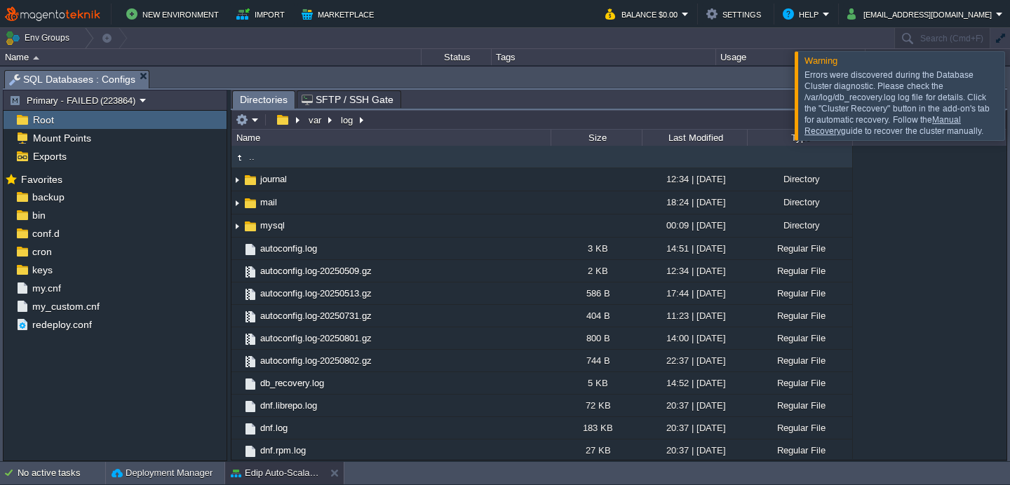
click at [702, 139] on div "Last Modified" at bounding box center [695, 138] width 104 height 16
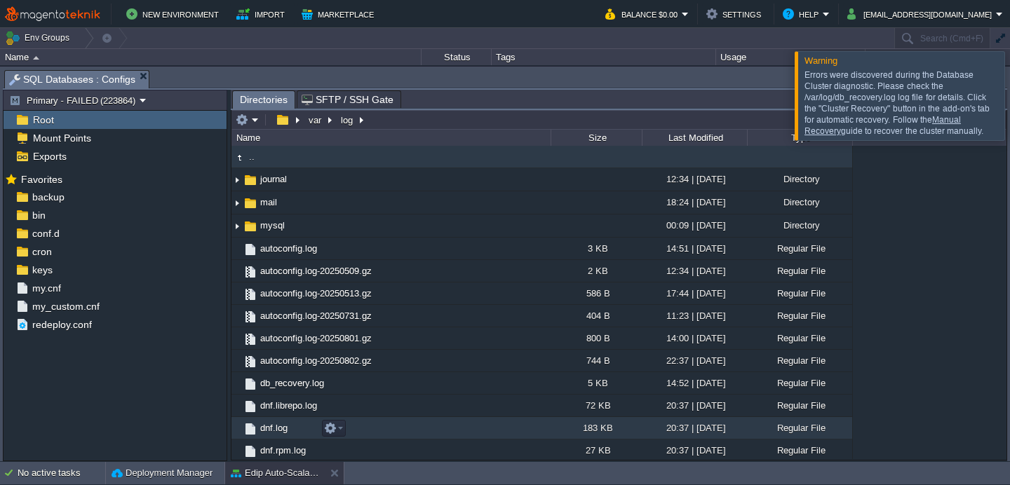
scroll to position [187, 0]
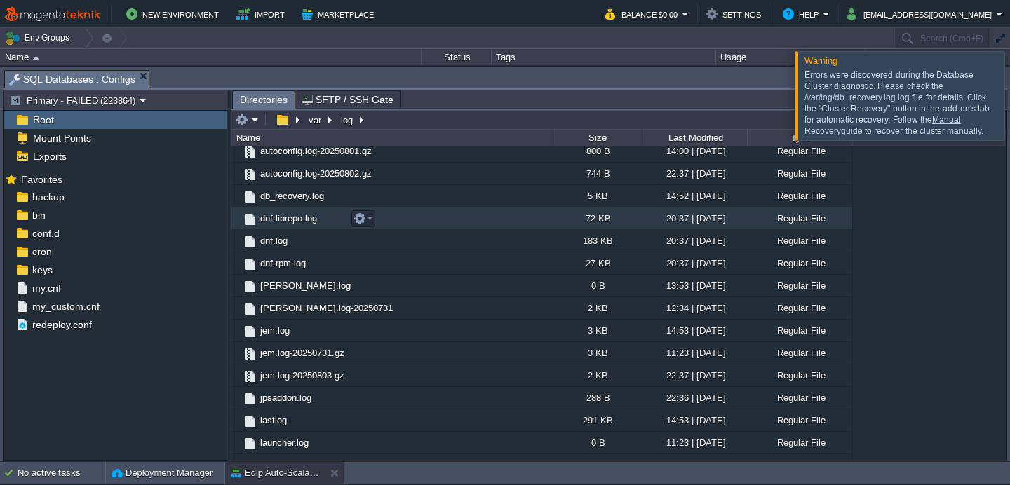
click at [315, 220] on span "dnf.librepo.log" at bounding box center [288, 219] width 61 height 12
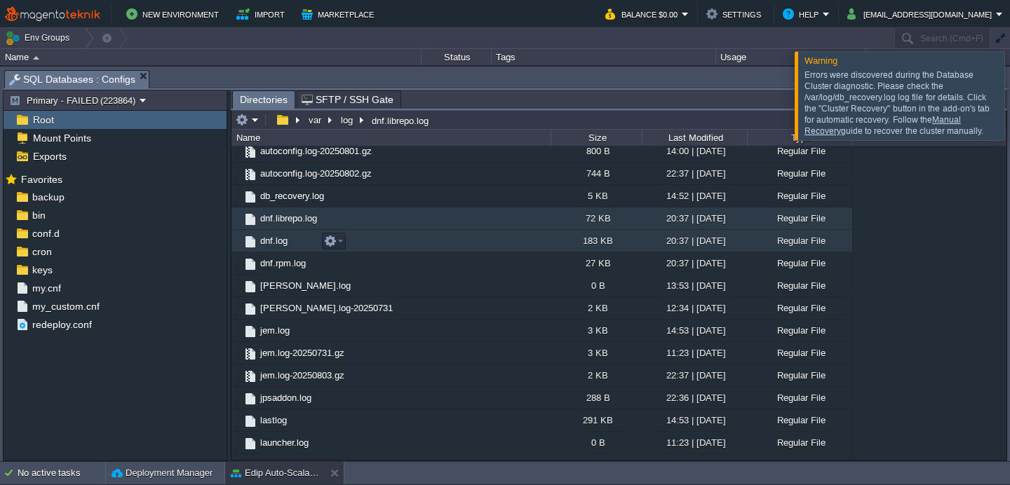
scroll to position [183, 0]
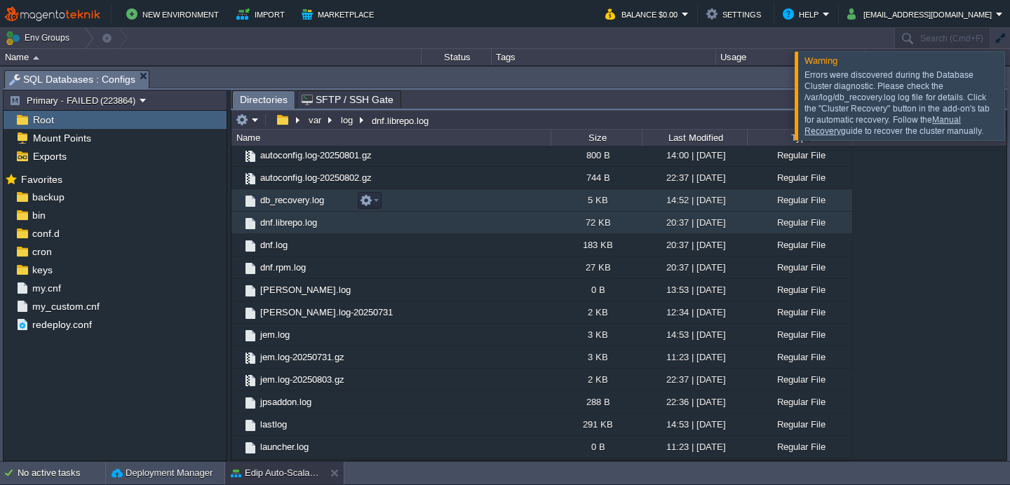
click at [307, 203] on span "db_recovery.log" at bounding box center [292, 200] width 68 height 12
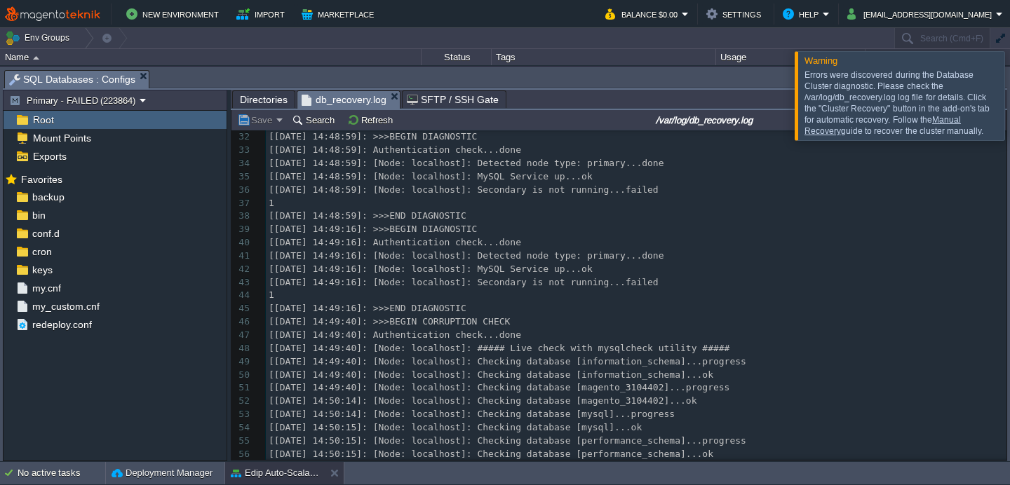
scroll to position [0, 0]
